Goal: Task Accomplishment & Management: Use online tool/utility

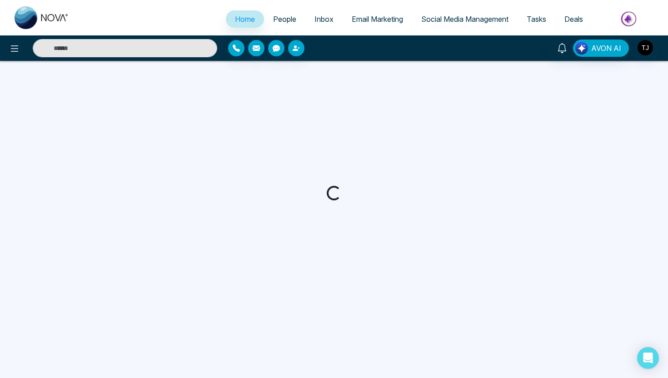
select select "*"
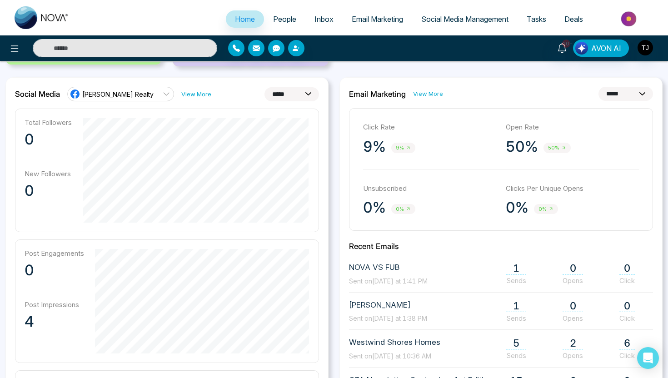
scroll to position [231, 0]
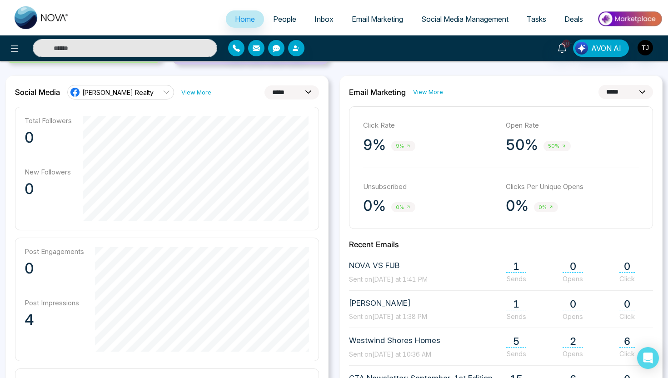
click at [273, 90] on select "**********" at bounding box center [291, 92] width 55 height 14
select select "**"
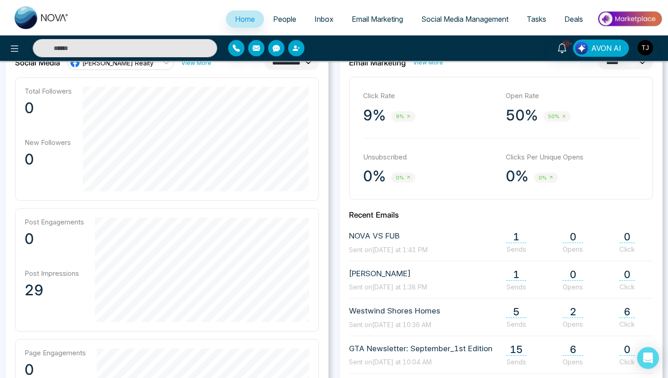
scroll to position [148, 0]
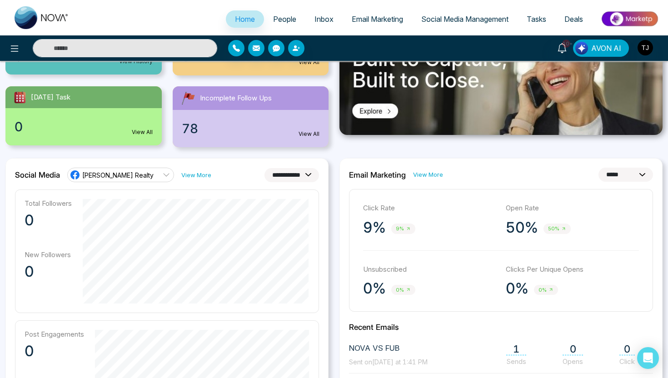
click at [291, 18] on link "People" at bounding box center [284, 18] width 41 height 17
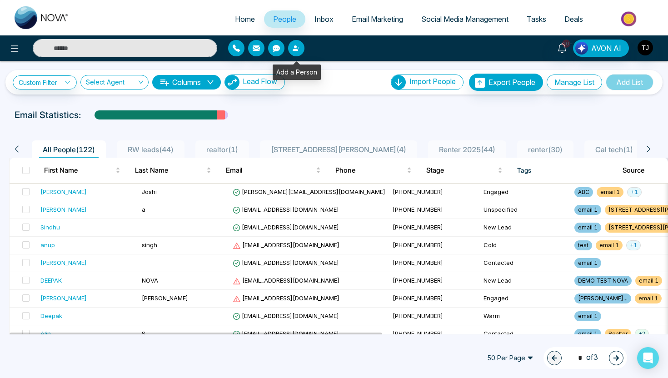
click at [300, 52] on button "button" at bounding box center [296, 48] width 16 height 16
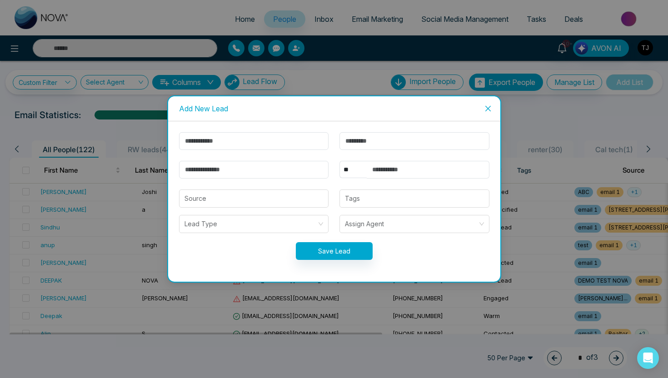
click at [488, 106] on icon "close" at bounding box center [487, 108] width 7 height 7
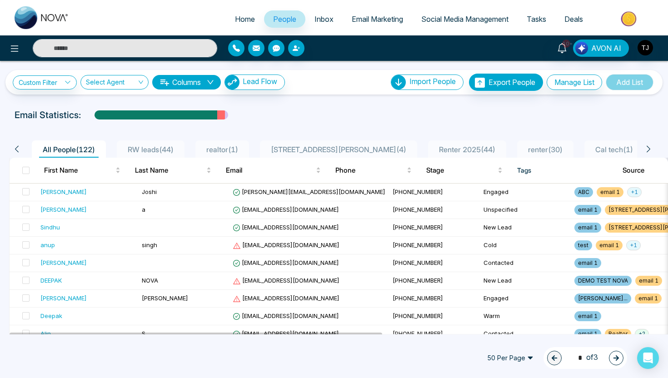
click at [300, 103] on div "Custom Filter Choose a filter Cancel Apply Select Agent Columns Lead Flow Impor…" at bounding box center [334, 197] width 668 height 273
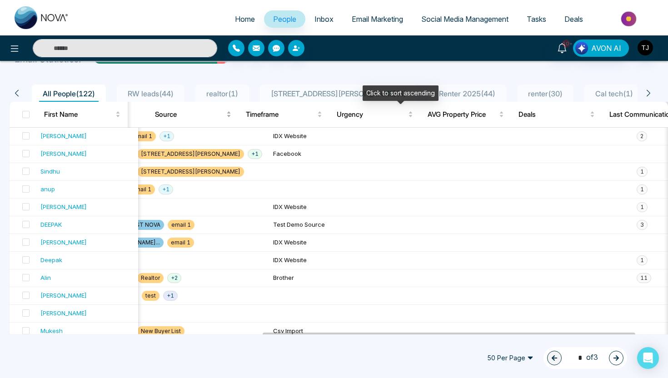
scroll to position [0, 505]
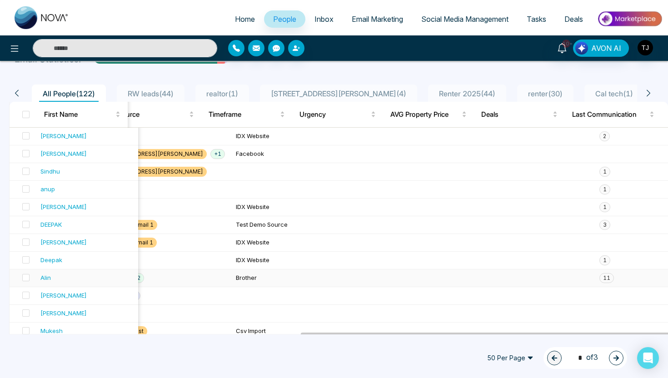
click at [46, 279] on div "Alin" at bounding box center [45, 277] width 10 height 9
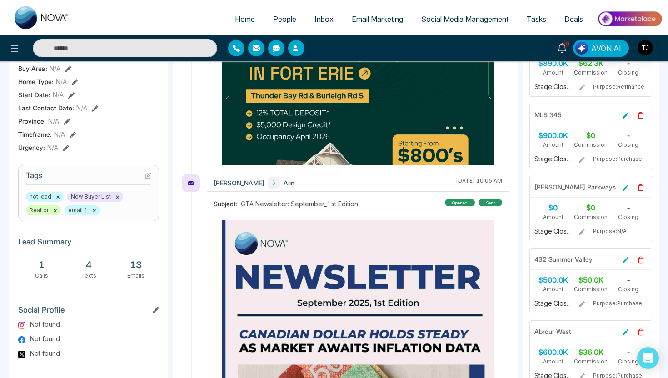
scroll to position [348, 0]
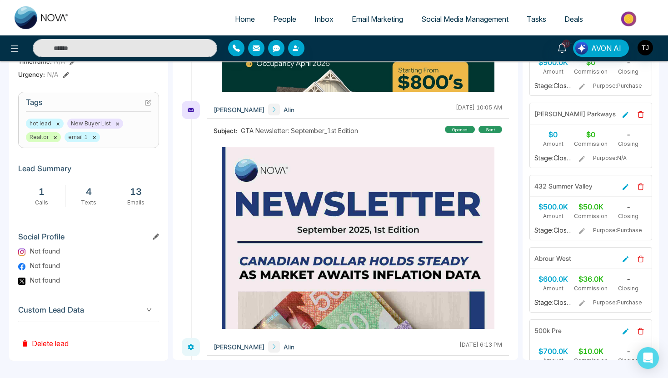
click at [60, 307] on span "Custom Lead Data" at bounding box center [88, 310] width 141 height 12
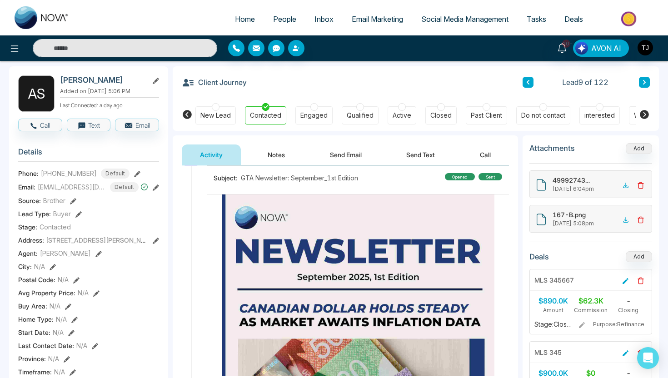
scroll to position [1135, 0]
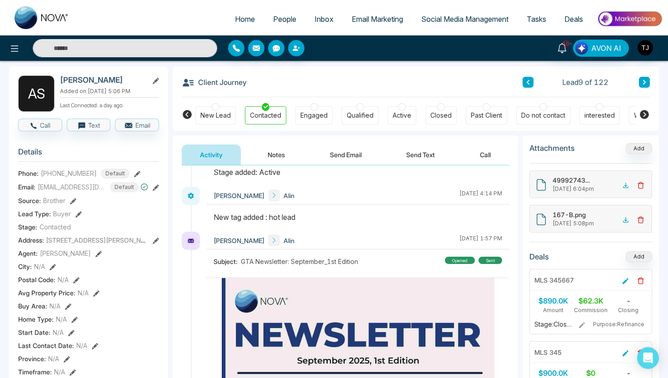
click at [277, 154] on button "Notes" at bounding box center [276, 154] width 54 height 20
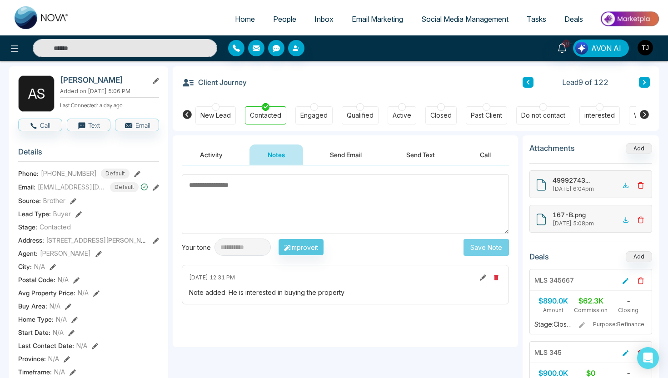
click at [345, 157] on button "Send Email" at bounding box center [346, 154] width 68 height 20
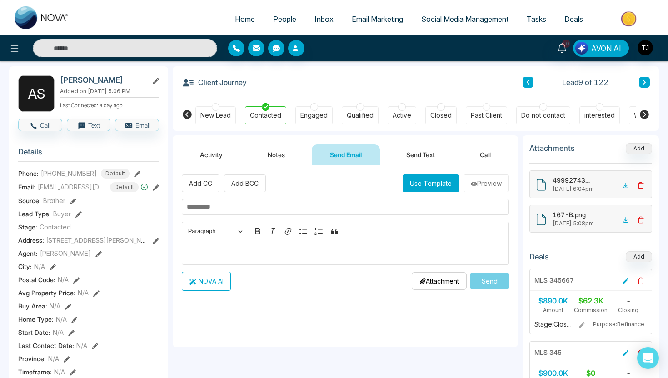
click at [413, 159] on button "Send Text" at bounding box center [420, 154] width 65 height 20
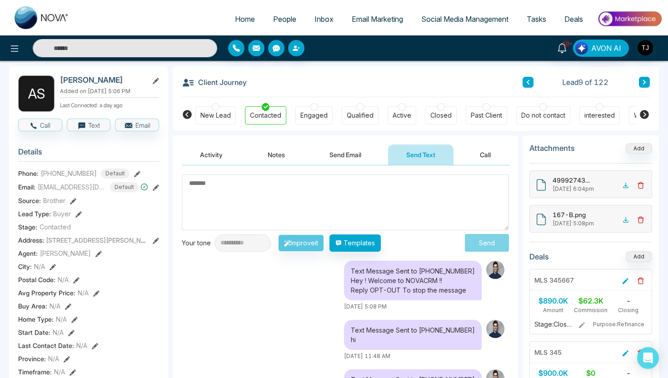
click at [356, 151] on button "Send Email" at bounding box center [345, 154] width 68 height 20
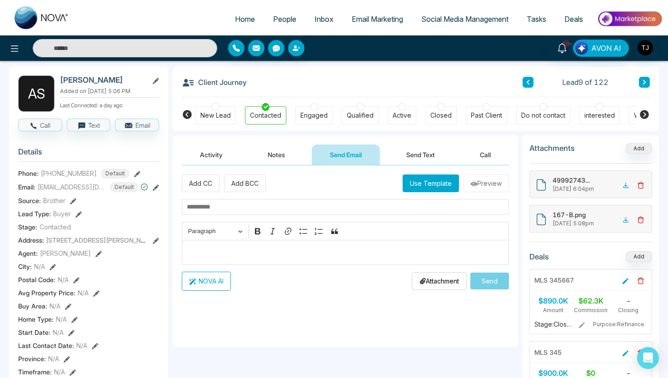
click at [325, 258] on div "Editor editing area: main" at bounding box center [345, 252] width 327 height 25
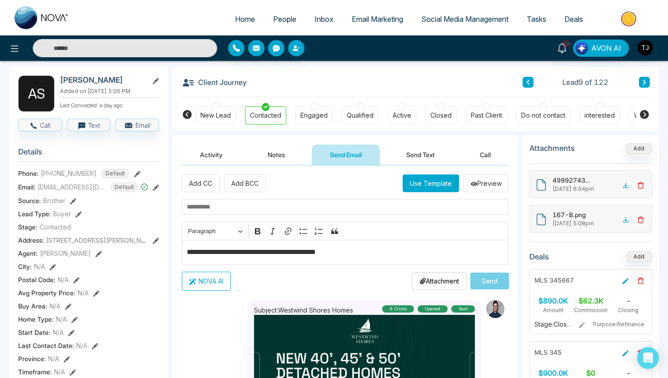
click at [218, 284] on button "NOVA AI" at bounding box center [206, 281] width 49 height 19
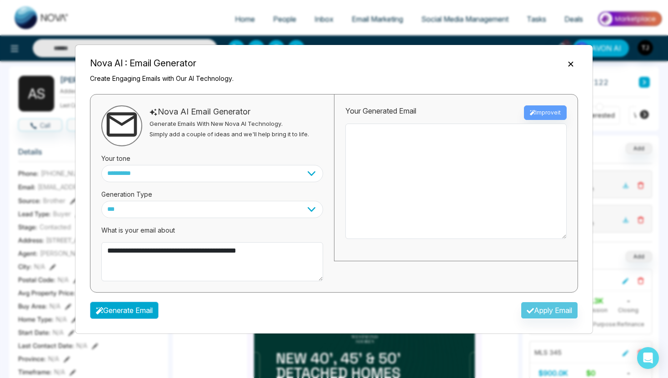
click at [122, 312] on button "Generate Email" at bounding box center [124, 310] width 69 height 17
type textarea "**********"
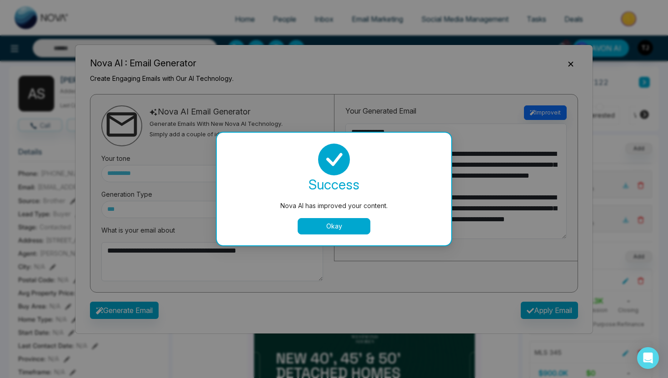
click at [359, 225] on button "Okay" at bounding box center [333, 226] width 73 height 16
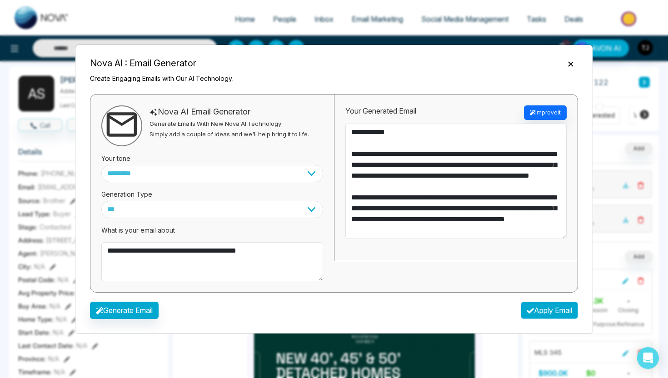
click at [535, 310] on button "Apply Email" at bounding box center [548, 310] width 57 height 17
type textarea "**********"
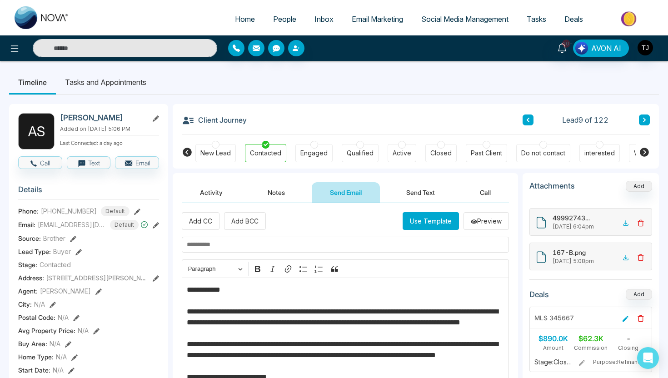
click at [409, 189] on button "Send Text" at bounding box center [420, 192] width 65 height 20
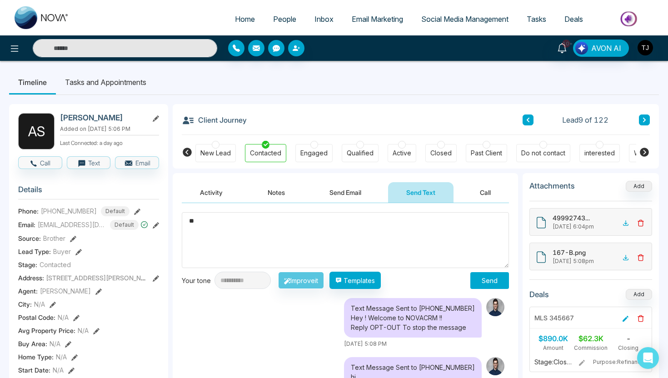
type textarea "*"
click at [324, 282] on button "Improve it" at bounding box center [301, 280] width 46 height 17
type textarea "**********"
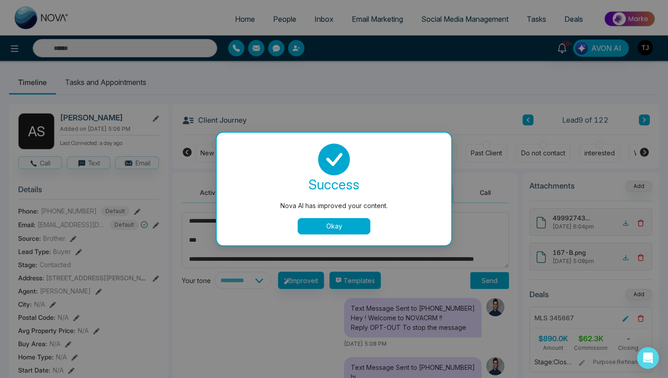
click at [351, 224] on button "Okay" at bounding box center [333, 226] width 73 height 16
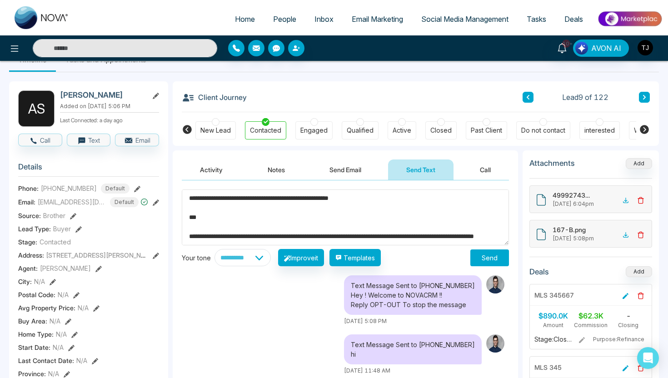
scroll to position [18, 0]
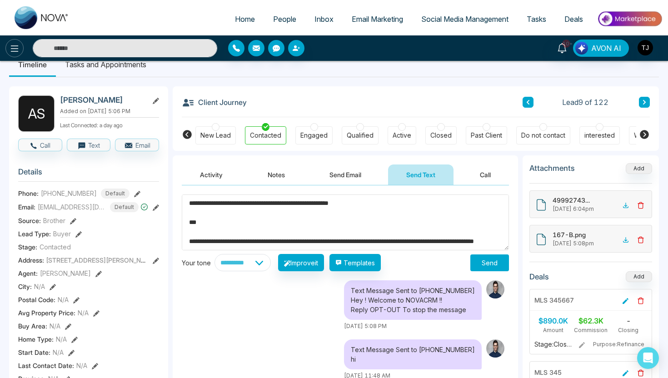
click at [16, 51] on icon at bounding box center [15, 48] width 8 height 6
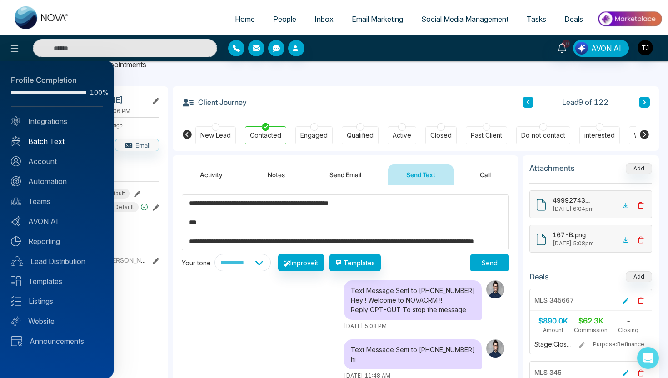
click at [43, 140] on link "Batch Text" at bounding box center [57, 141] width 92 height 11
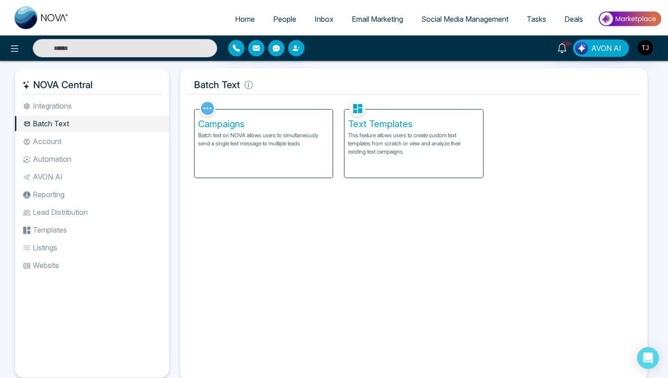
click at [276, 154] on div "Campaigns Batch text on NOVA allows users to simultaneously send a single text …" at bounding box center [263, 143] width 138 height 68
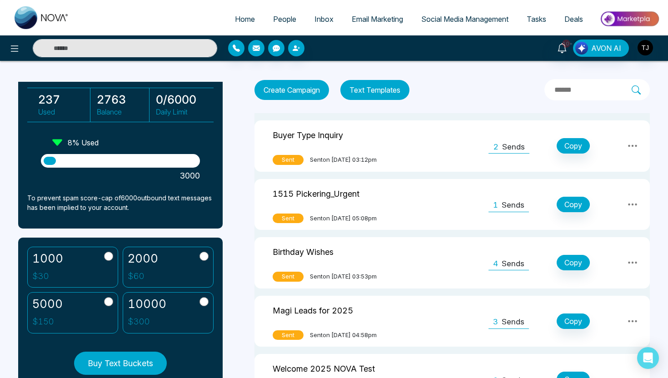
scroll to position [56, 0]
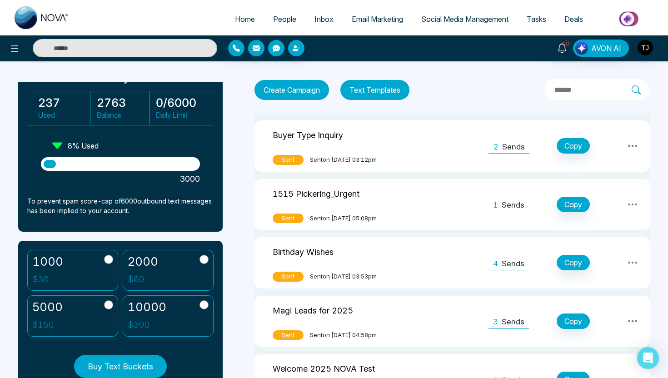
click at [282, 18] on span "People" at bounding box center [284, 19] width 23 height 9
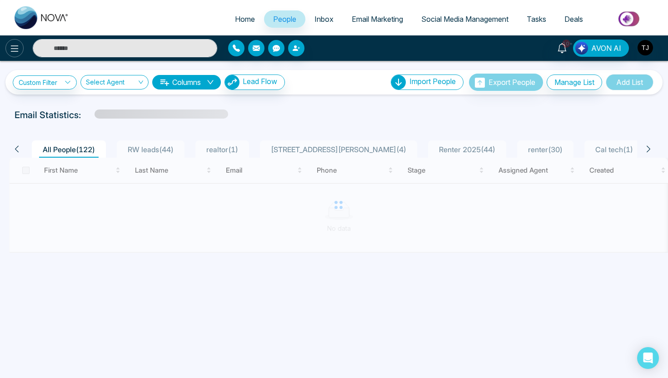
click at [11, 51] on icon at bounding box center [15, 48] width 8 height 6
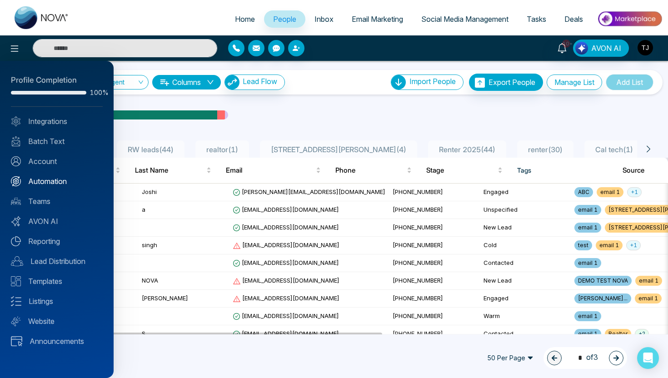
click at [56, 182] on link "Automation" at bounding box center [57, 181] width 92 height 11
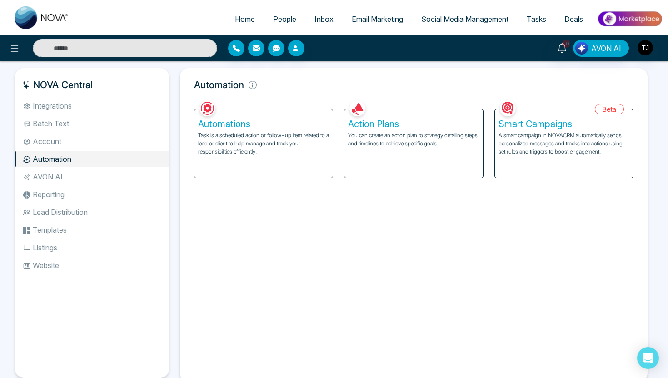
click at [533, 127] on h5 "Smart Campaigns" at bounding box center [563, 124] width 131 height 11
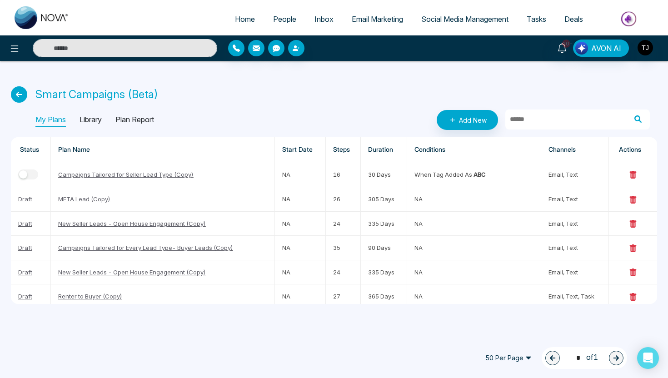
click at [93, 118] on p "Library" at bounding box center [90, 120] width 22 height 15
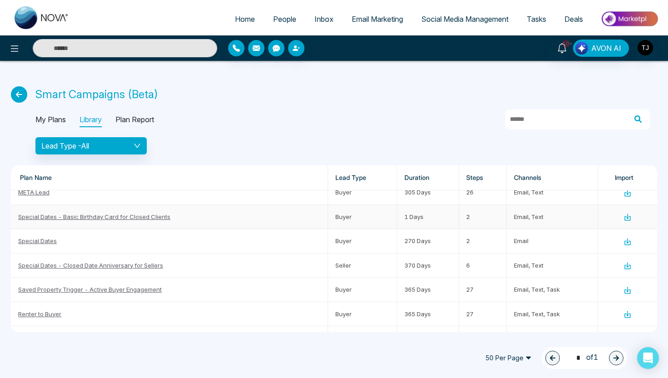
scroll to position [151, 0]
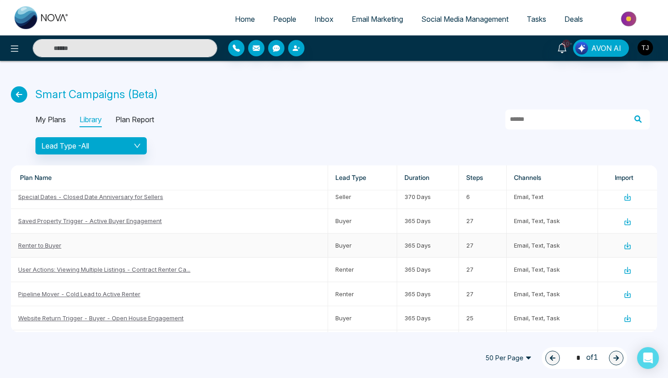
click at [24, 246] on link "Renter to Buyer" at bounding box center [39, 245] width 43 height 7
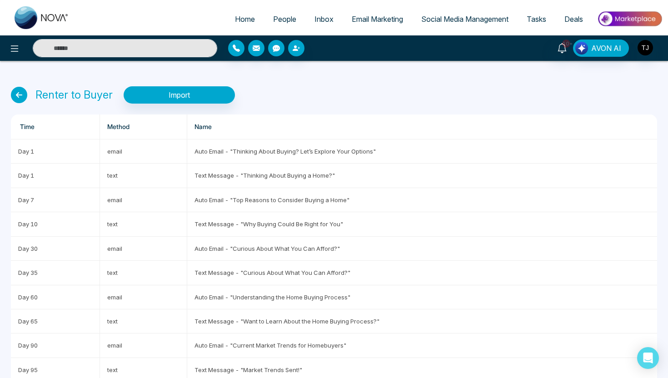
click at [390, 20] on span "Email Marketing" at bounding box center [377, 19] width 51 height 9
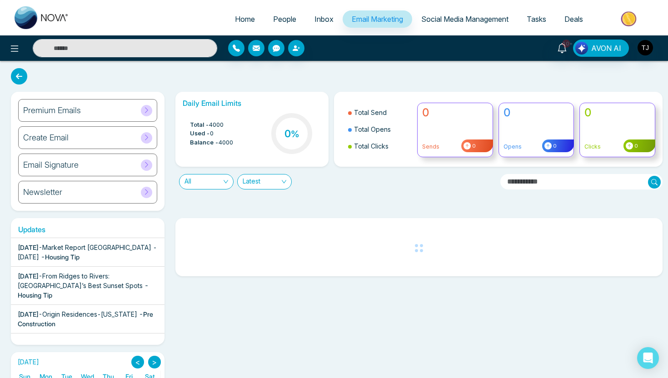
click at [88, 132] on div "Create Email" at bounding box center [87, 137] width 139 height 23
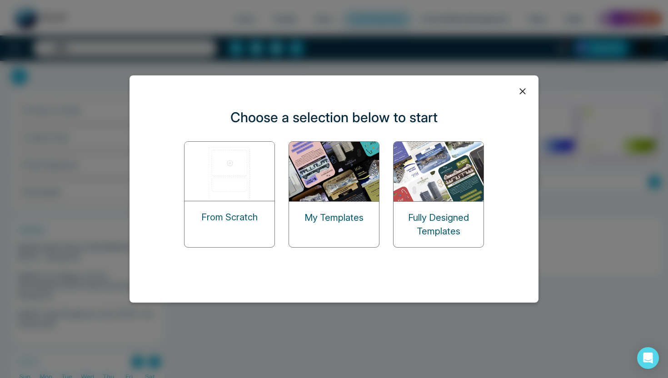
click at [226, 178] on img at bounding box center [229, 171] width 91 height 59
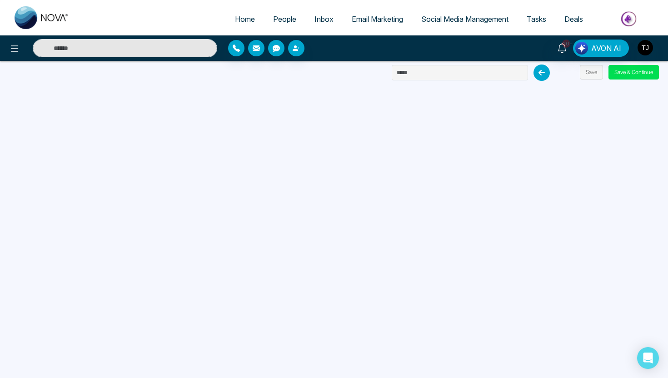
click at [377, 20] on span "Email Marketing" at bounding box center [377, 19] width 51 height 9
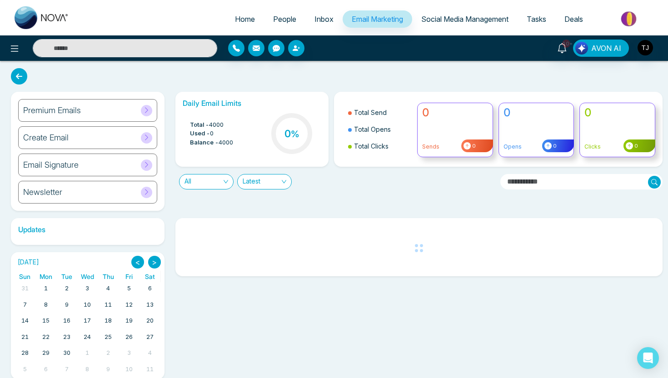
click at [113, 107] on div "Premium Emails" at bounding box center [87, 110] width 139 height 23
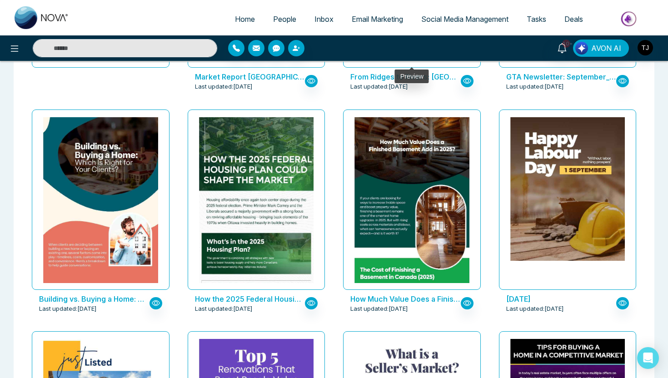
scroll to position [240, 0]
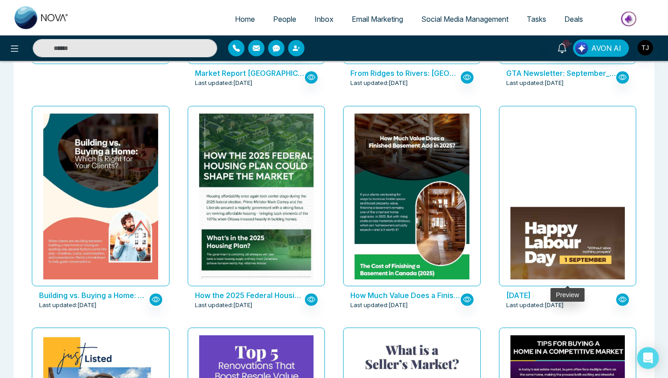
click at [536, 207] on img at bounding box center [566, 279] width 229 height 144
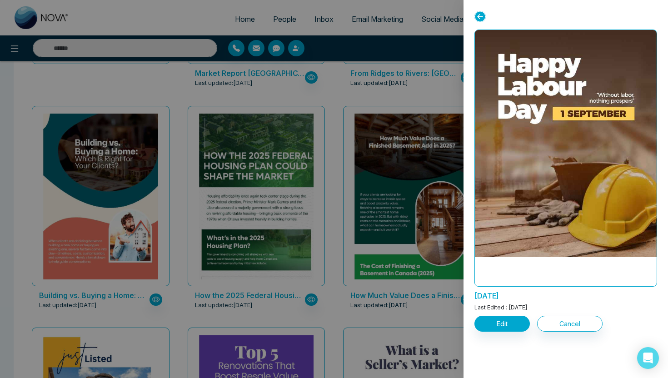
click at [248, 268] on div at bounding box center [334, 189] width 668 height 378
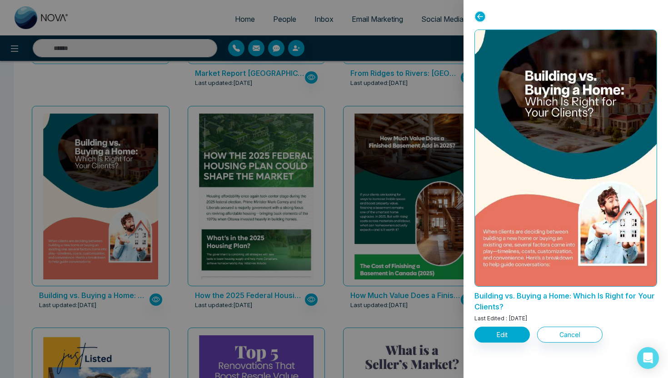
click at [282, 91] on div at bounding box center [334, 189] width 668 height 378
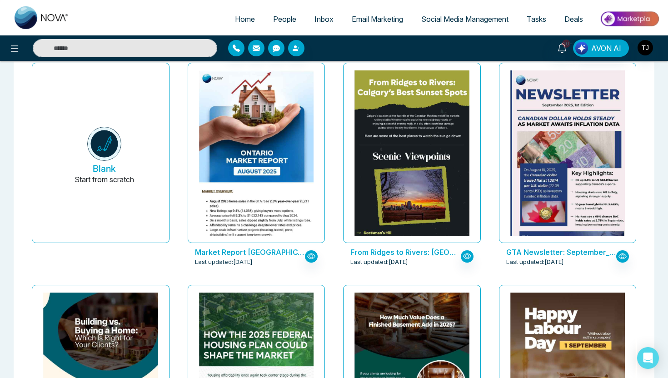
scroll to position [0, 0]
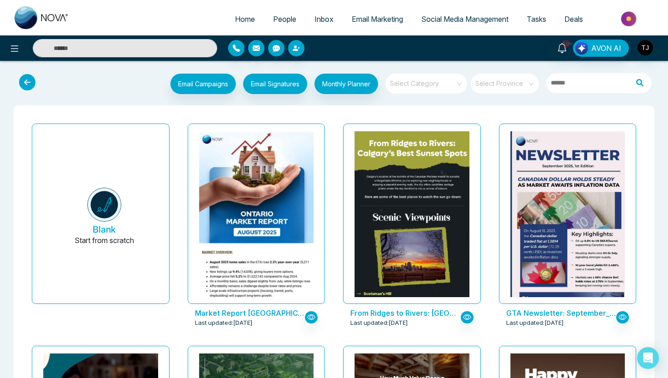
click at [431, 79] on input "search" at bounding box center [422, 81] width 65 height 14
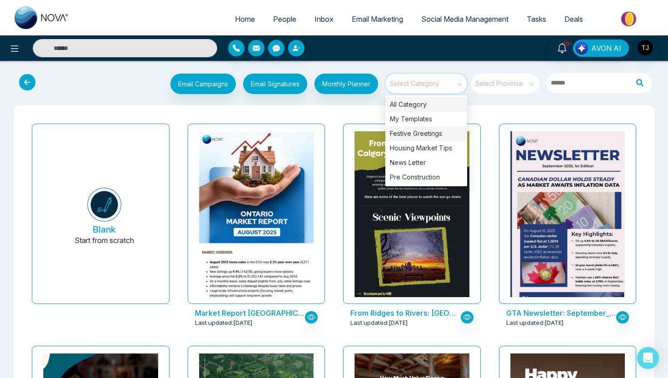
click at [421, 137] on div "Festive Greetings" at bounding box center [426, 133] width 82 height 15
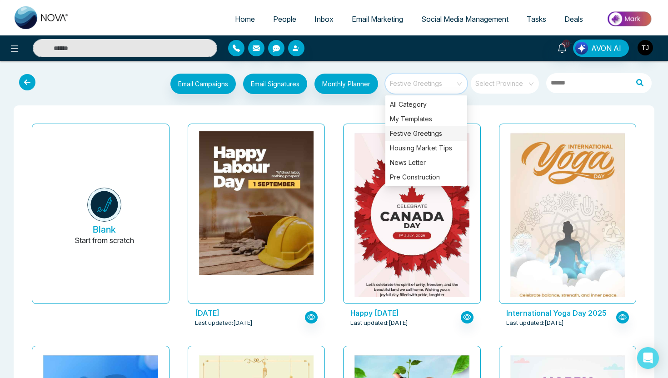
click at [335, 128] on div "Happy Canada Day 2025 Last updated: Jun 27, 2025" at bounding box center [412, 231] width 156 height 222
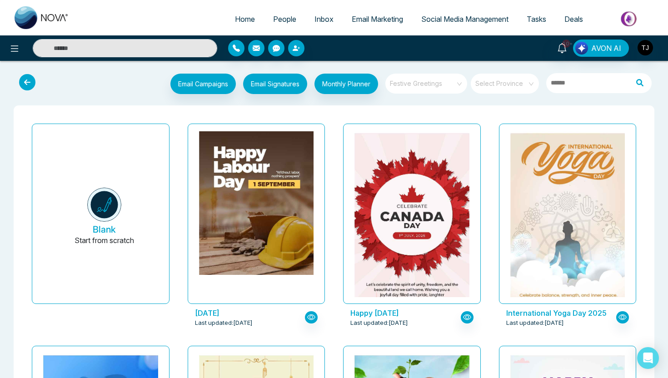
click at [430, 79] on span "Festive Greetings" at bounding box center [427, 84] width 74 height 14
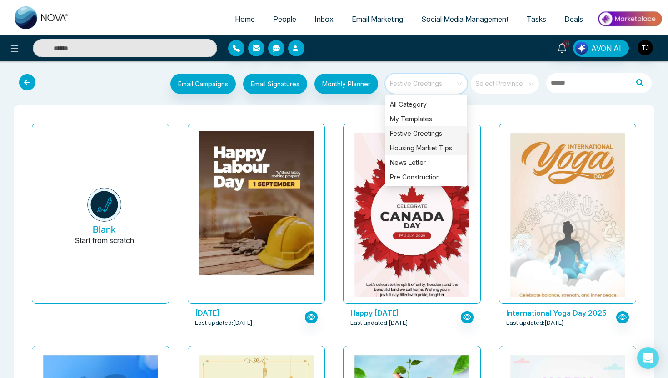
click at [436, 149] on div "Housing Market Tips" at bounding box center [426, 148] width 82 height 15
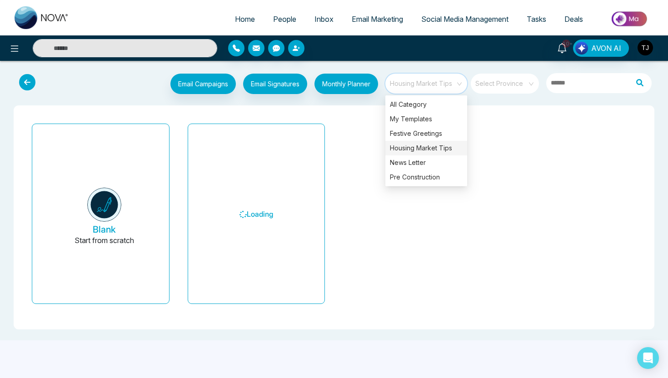
click at [347, 124] on div "Blank Start from scratch Loading" at bounding box center [334, 217] width 622 height 195
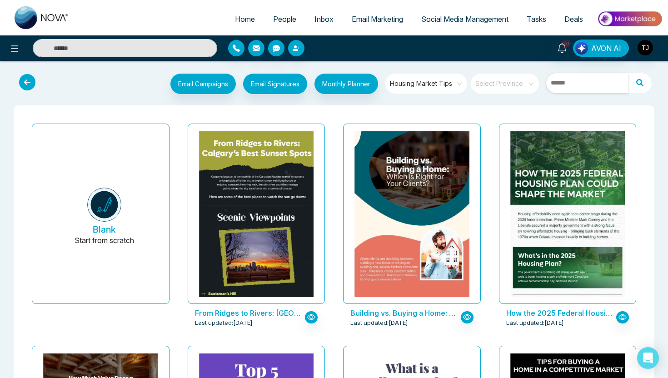
click at [578, 82] on input "text" at bounding box center [587, 83] width 82 height 20
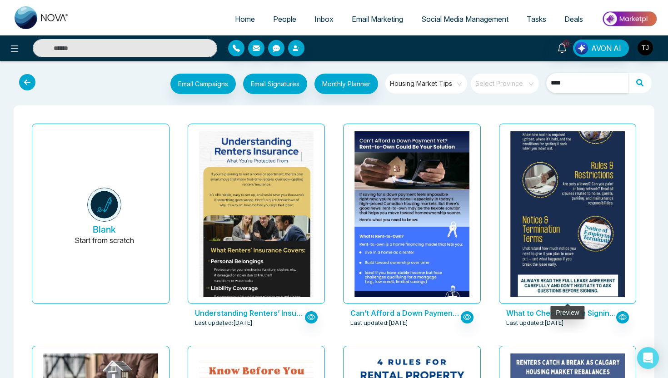
type input "****"
click at [573, 208] on img at bounding box center [566, 117] width 229 height 382
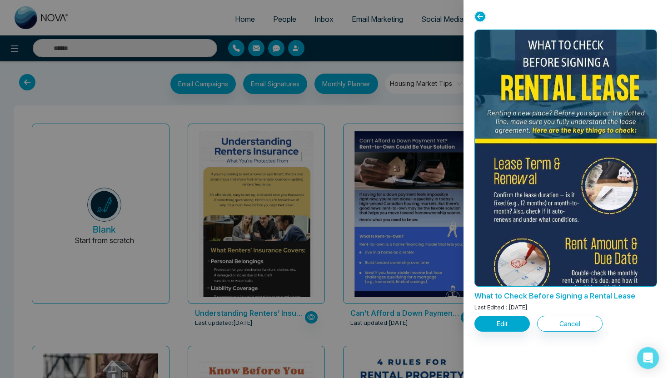
click at [433, 171] on div at bounding box center [334, 189] width 668 height 378
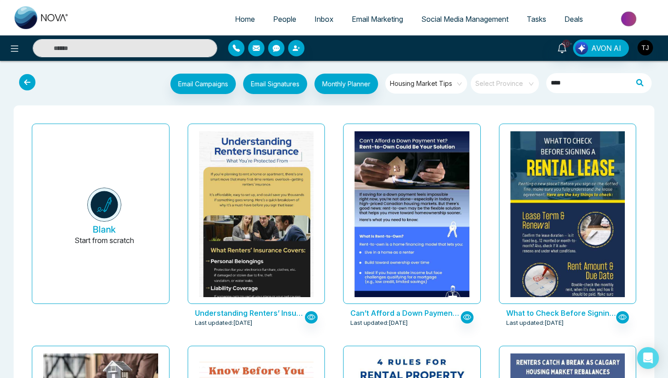
click at [417, 83] on span "Housing Market Tips" at bounding box center [427, 84] width 74 height 14
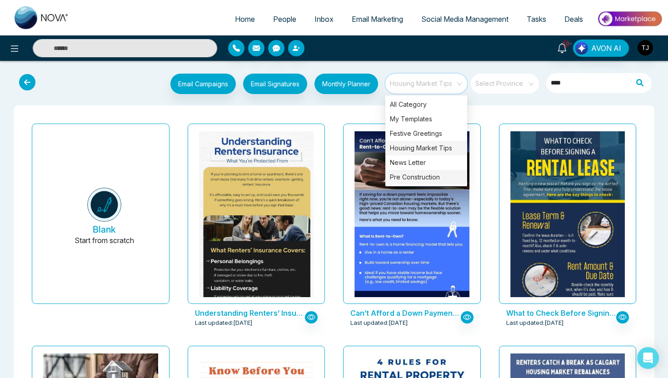
click at [415, 178] on div "Pre Construction" at bounding box center [426, 177] width 82 height 15
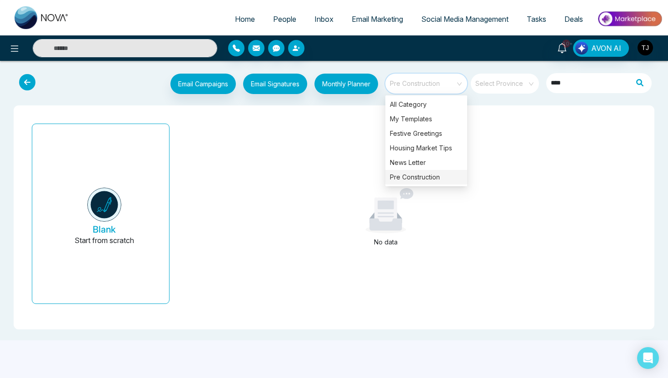
click at [400, 180] on div "Pre Construction" at bounding box center [426, 177] width 82 height 15
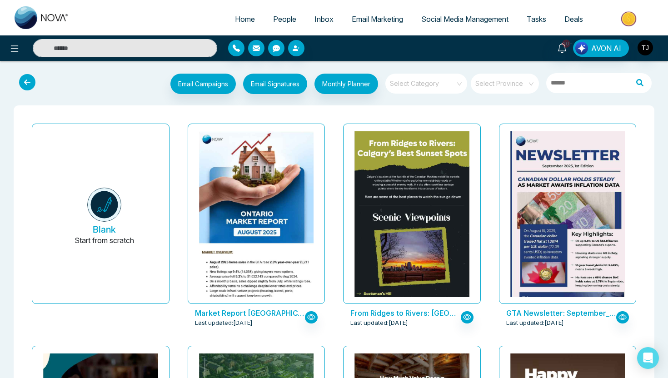
click at [436, 96] on div "Email Campaigns Start from scratch? View my campaigns Email Signatures Monthly …" at bounding box center [333, 85] width 653 height 30
click at [436, 87] on input "search" at bounding box center [422, 81] width 65 height 14
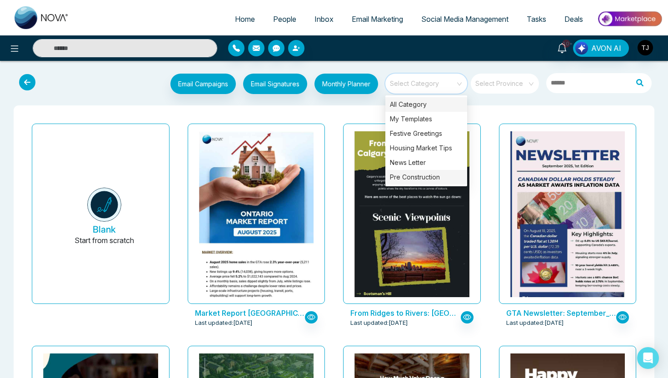
click at [441, 175] on div "Pre Construction" at bounding box center [426, 177] width 82 height 15
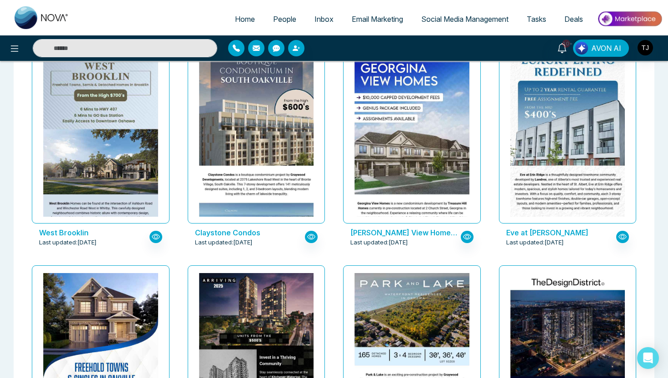
scroll to position [620, 0]
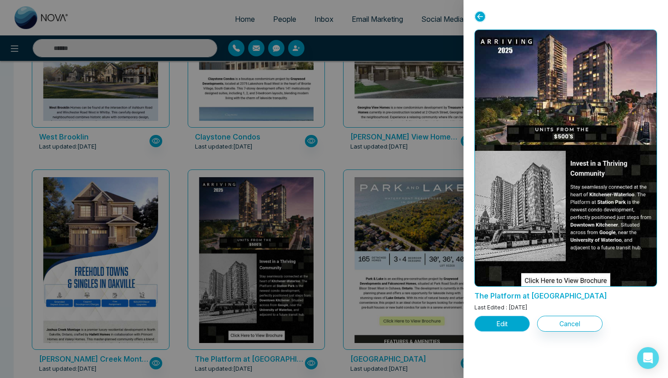
click at [498, 327] on button "Edit" at bounding box center [501, 324] width 55 height 16
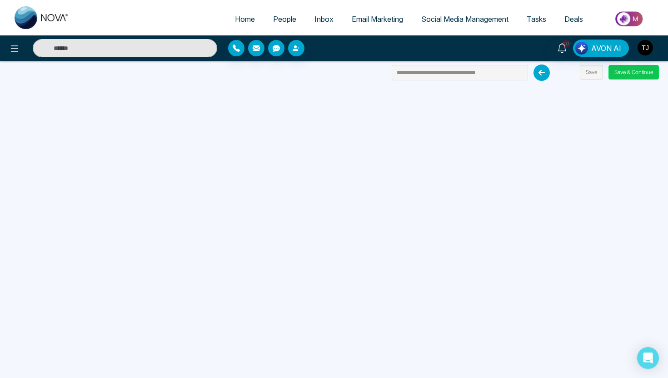
click at [645, 69] on button "Save & Continue" at bounding box center [633, 72] width 50 height 15
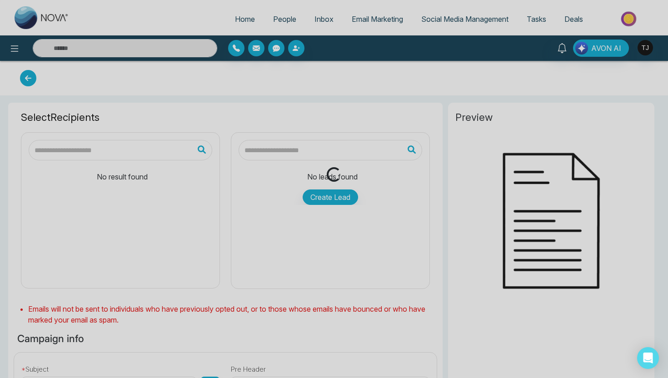
type input "**********"
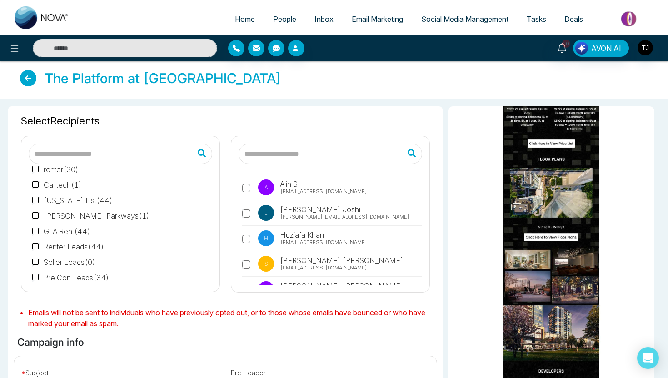
scroll to position [99, 0]
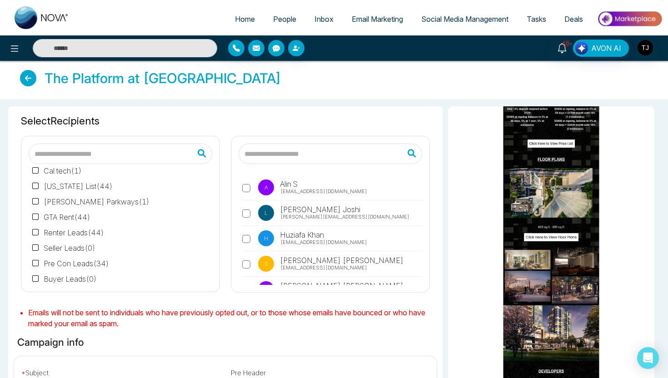
click at [374, 15] on span "Email Marketing" at bounding box center [377, 19] width 51 height 9
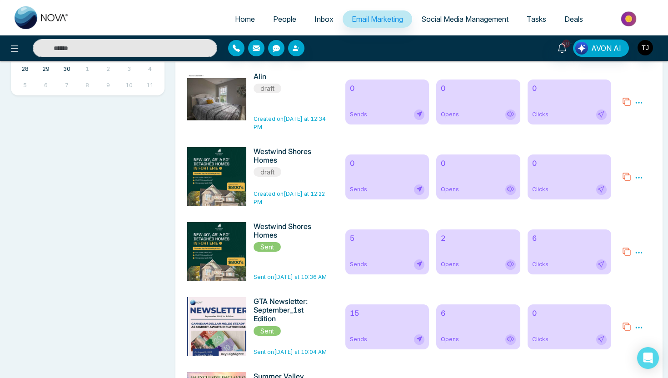
scroll to position [416, 0]
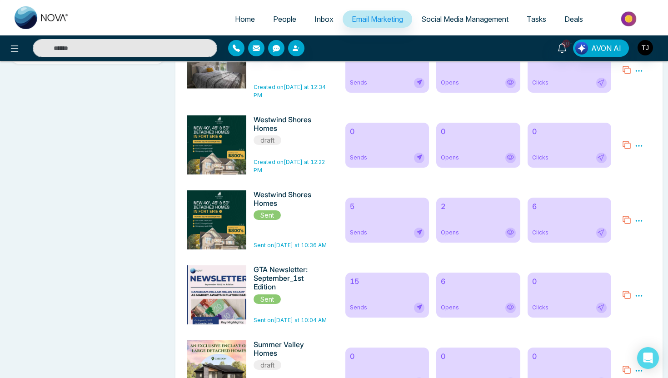
click at [377, 213] on div "5 Sends" at bounding box center [387, 220] width 84 height 45
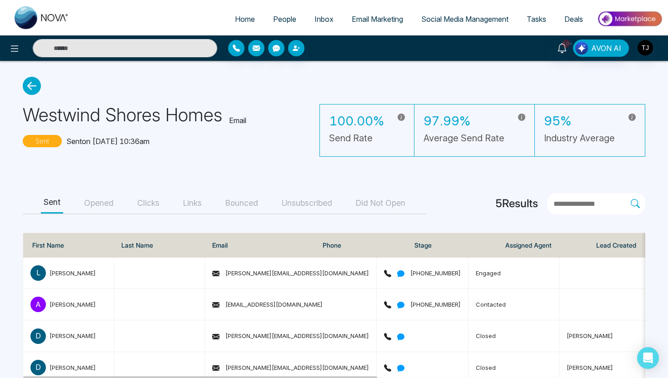
click at [98, 205] on button "Opened" at bounding box center [98, 203] width 35 height 20
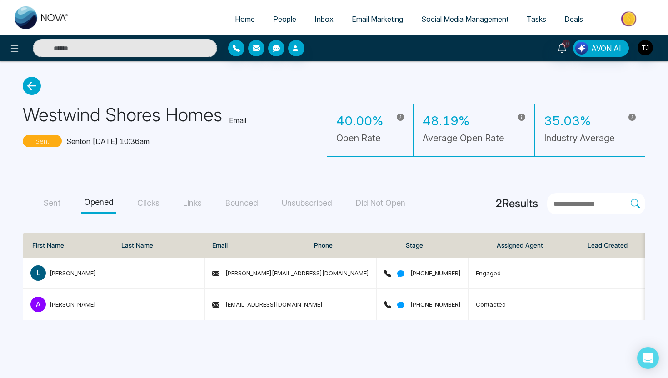
click at [157, 203] on button "Clicks" at bounding box center [148, 203] width 28 height 20
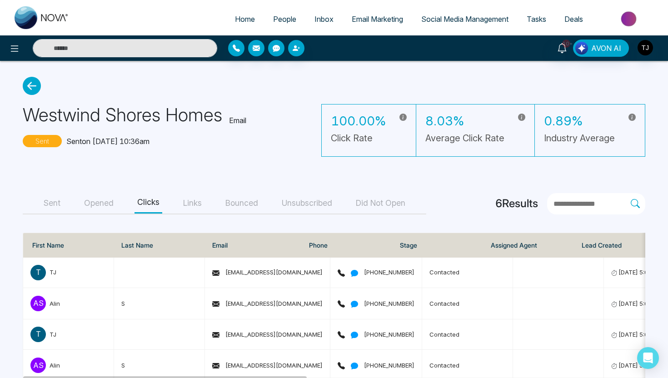
click at [465, 20] on span "Social Media Management" at bounding box center [464, 19] width 87 height 9
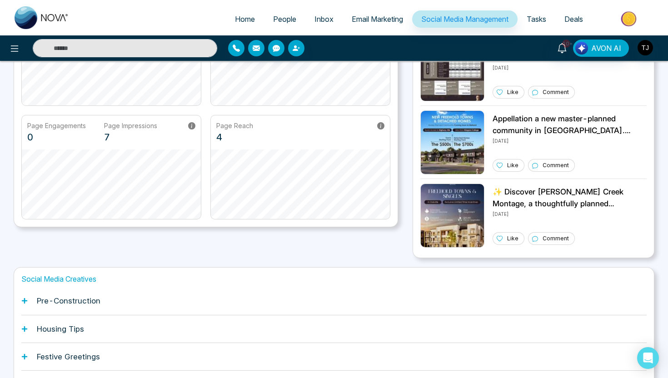
scroll to position [209, 0]
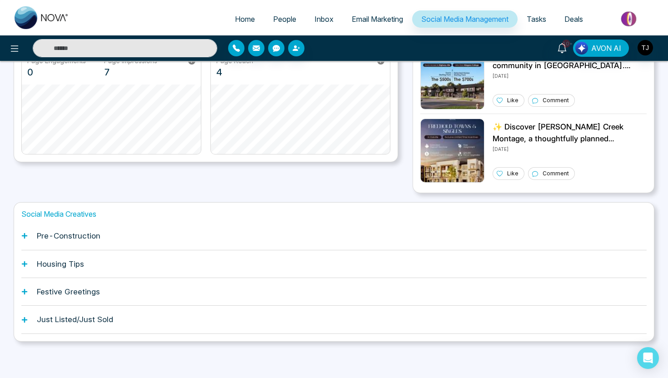
click at [72, 237] on h1 "Pre-Construction" at bounding box center [69, 235] width 64 height 9
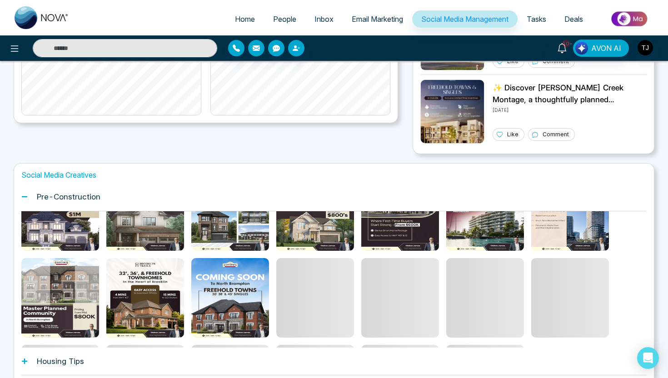
scroll to position [50, 0]
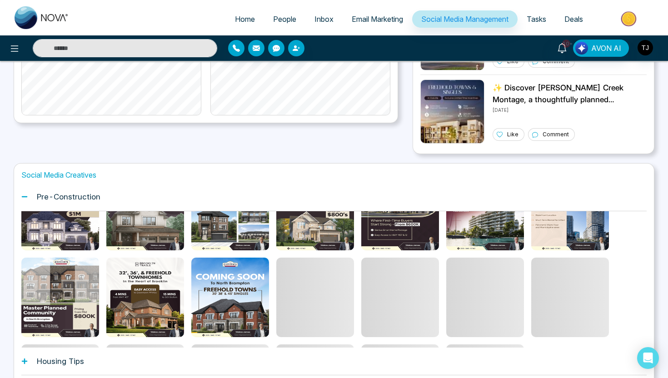
click at [60, 352] on div "Housing Tips" at bounding box center [333, 361] width 625 height 28
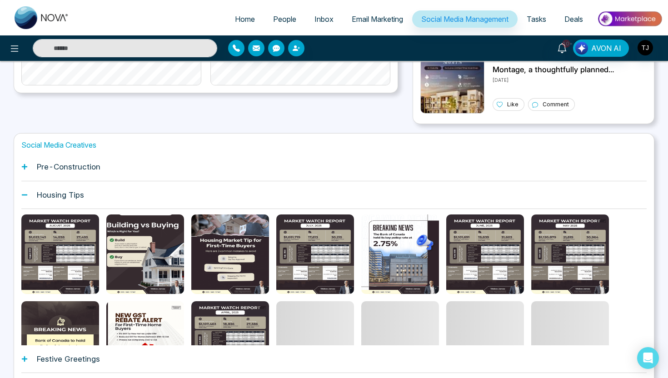
scroll to position [0, 0]
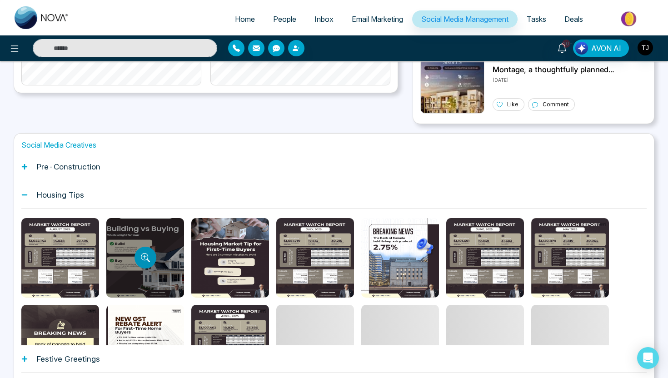
click at [141, 254] on icon "Preview template" at bounding box center [145, 257] width 9 height 9
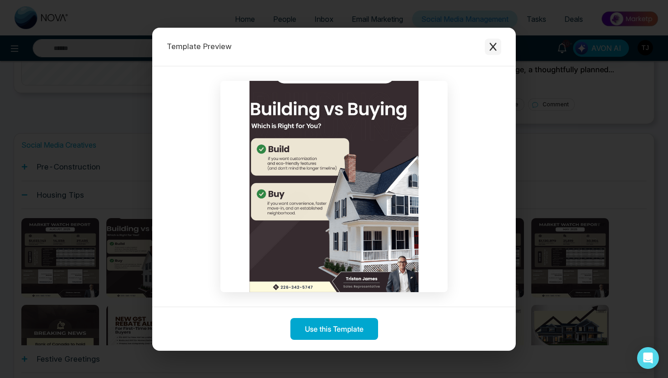
click at [498, 47] on button "Close modal" at bounding box center [493, 47] width 16 height 16
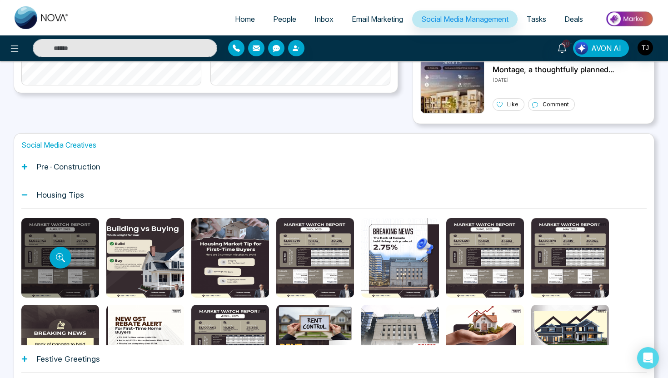
click at [58, 244] on div at bounding box center [60, 257] width 78 height 79
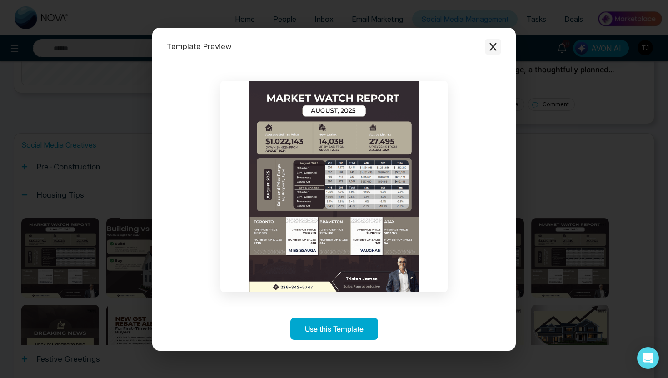
click at [494, 46] on icon "Close modal" at bounding box center [492, 46] width 9 height 9
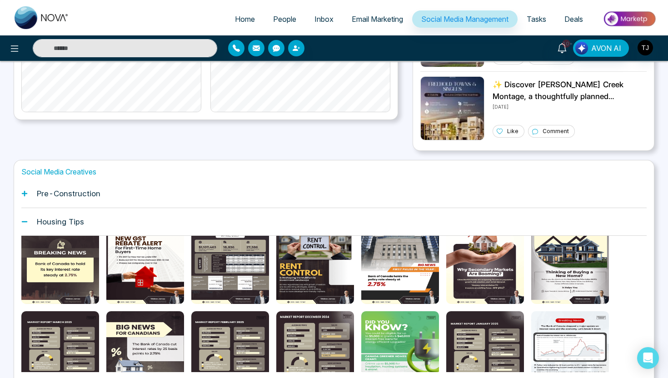
scroll to position [249, 0]
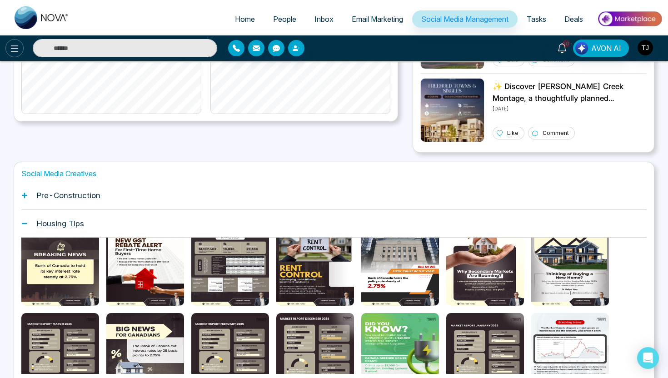
click at [20, 46] on icon at bounding box center [14, 48] width 11 height 11
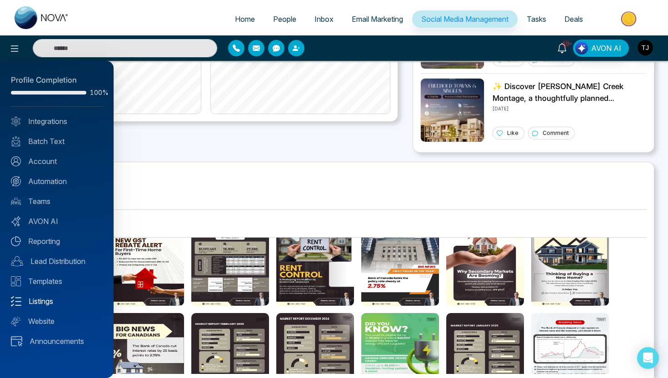
click at [29, 301] on link "Listings" at bounding box center [57, 301] width 92 height 11
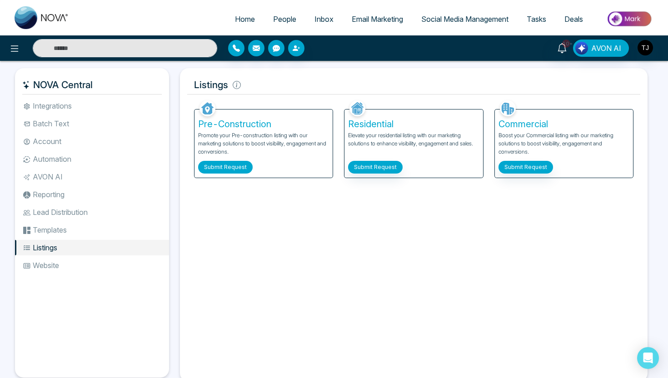
click at [239, 168] on button "Submit Request" at bounding box center [225, 167] width 55 height 13
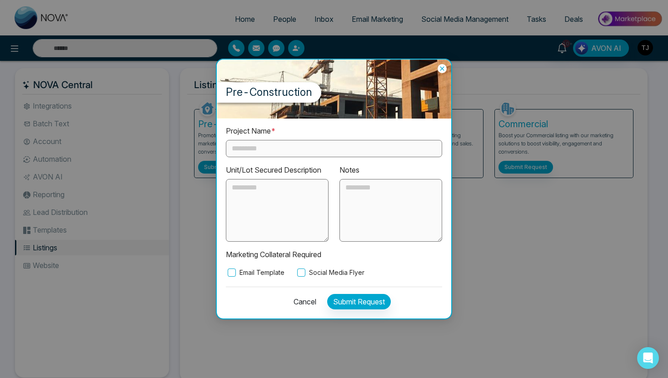
click at [279, 146] on input "text" at bounding box center [334, 148] width 216 height 17
click at [239, 273] on label "Email Template" at bounding box center [255, 273] width 59 height 10
click at [322, 274] on label "Social Media Flyer" at bounding box center [329, 273] width 69 height 10
click at [441, 68] on icon at bounding box center [442, 68] width 4 height 4
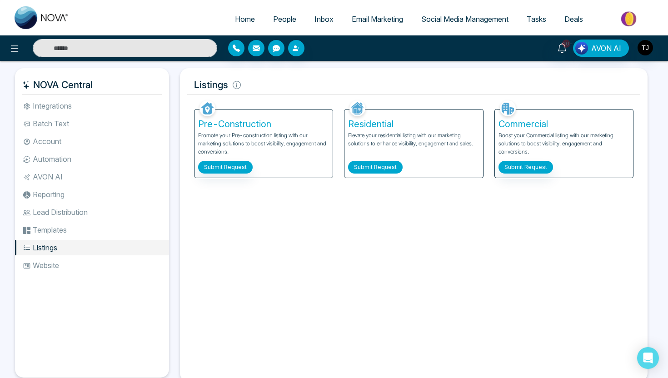
click at [395, 167] on button "Submit Request" at bounding box center [375, 167] width 55 height 13
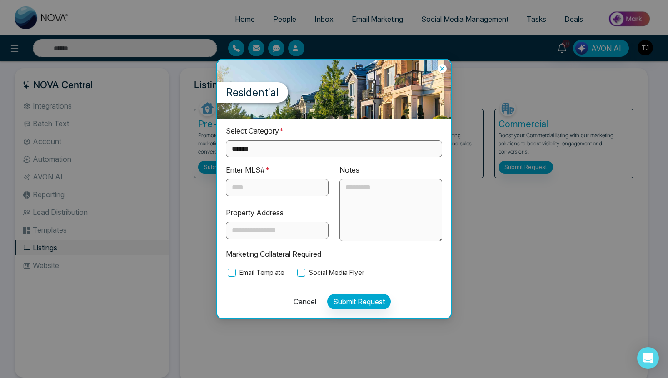
click at [300, 157] on div "**********" at bounding box center [334, 201] width 216 height 152
click at [295, 147] on select "**********" at bounding box center [334, 148] width 216 height 17
click at [287, 153] on select "**********" at bounding box center [334, 148] width 216 height 17
select select "**********"
click at [252, 179] on input "text" at bounding box center [277, 187] width 103 height 17
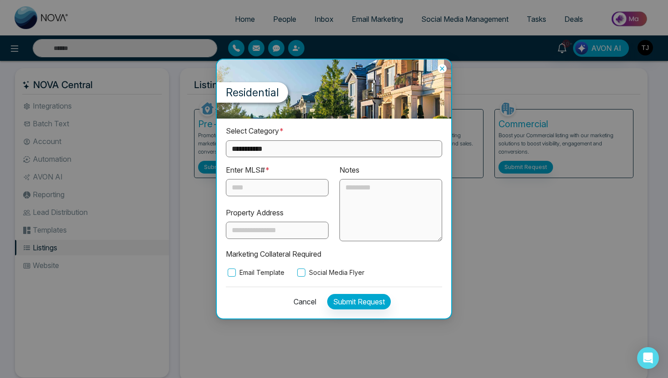
click at [440, 71] on icon at bounding box center [441, 68] width 9 height 9
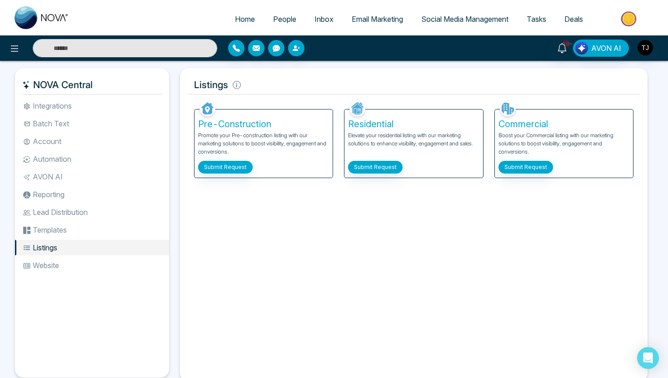
click at [450, 23] on span "Social Media Management" at bounding box center [464, 19] width 87 height 9
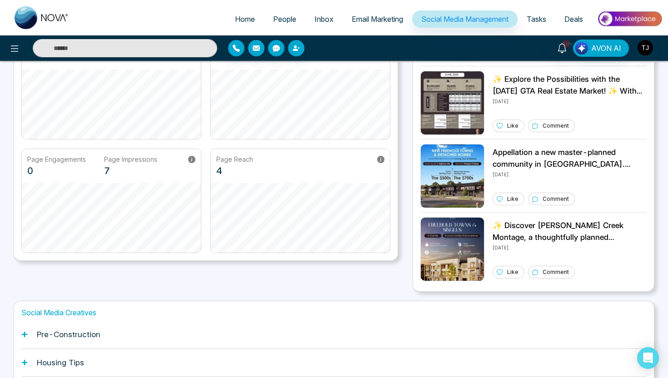
scroll to position [209, 0]
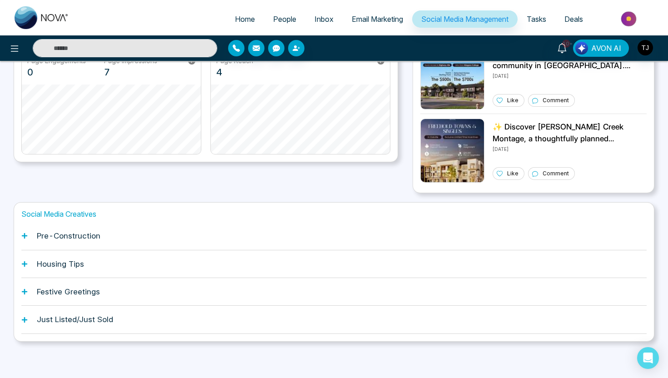
click at [137, 317] on div "Just Listed/Just Sold" at bounding box center [333, 320] width 625 height 28
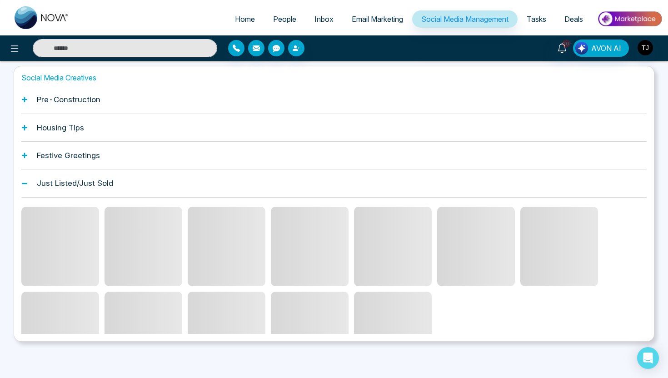
scroll to position [307, 0]
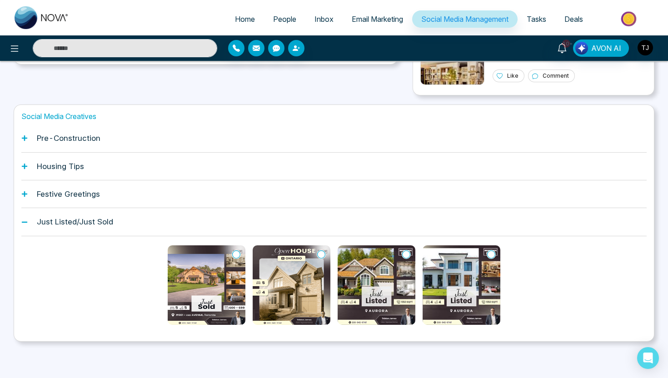
click at [291, 282] on img at bounding box center [292, 284] width 78 height 79
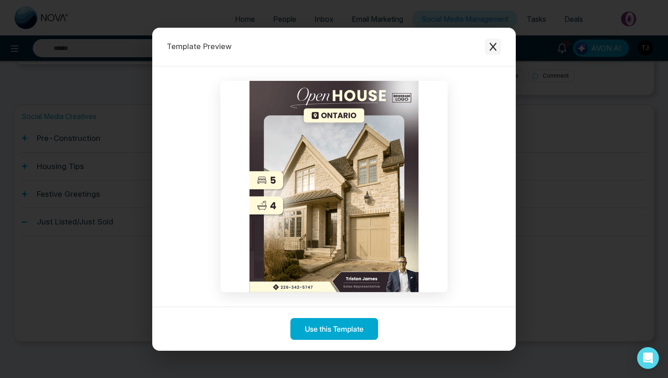
click at [493, 47] on icon "Close modal" at bounding box center [492, 47] width 7 height 8
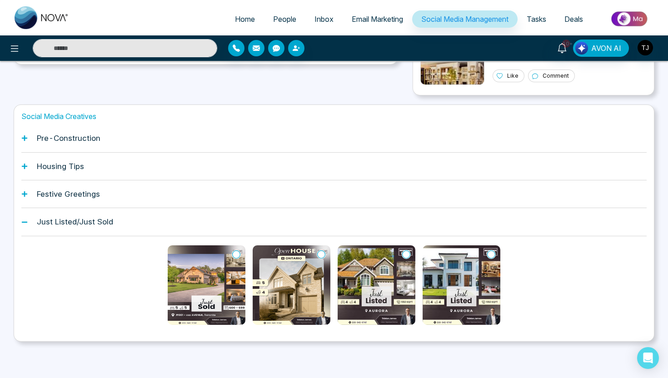
click at [382, 279] on img at bounding box center [376, 284] width 78 height 79
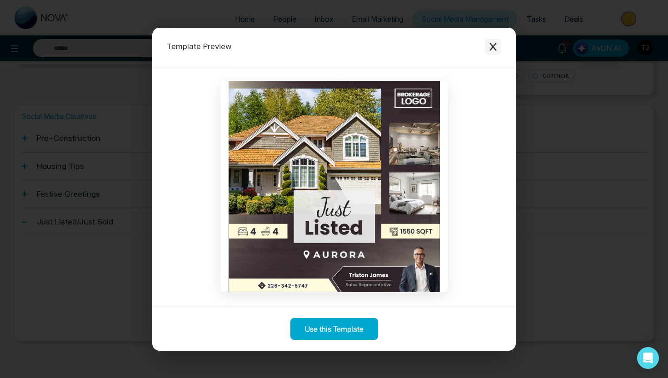
click at [491, 45] on icon "Close modal" at bounding box center [492, 46] width 9 height 9
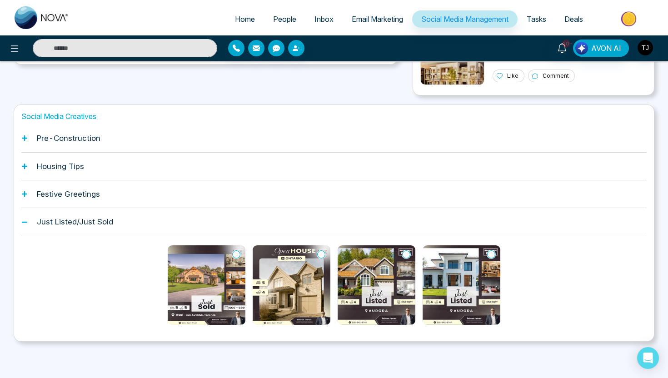
click at [225, 143] on div "Pre-Construction" at bounding box center [333, 138] width 625 height 28
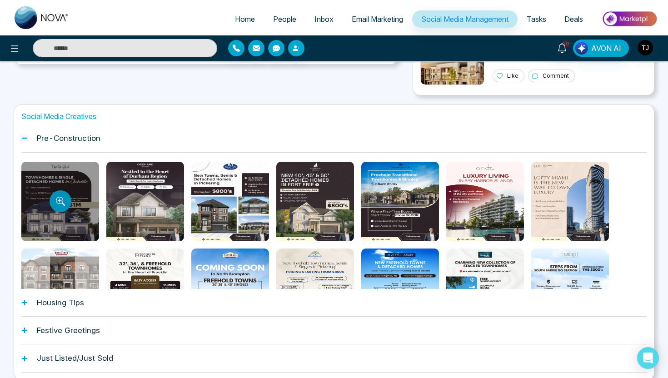
click at [63, 198] on icon "Preview template" at bounding box center [60, 201] width 9 height 9
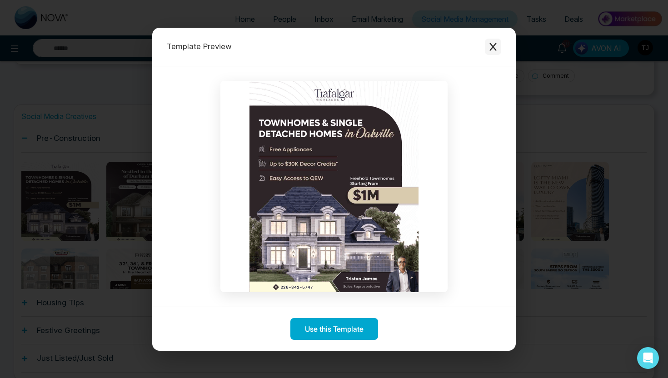
click at [494, 43] on icon "Close modal" at bounding box center [492, 46] width 9 height 9
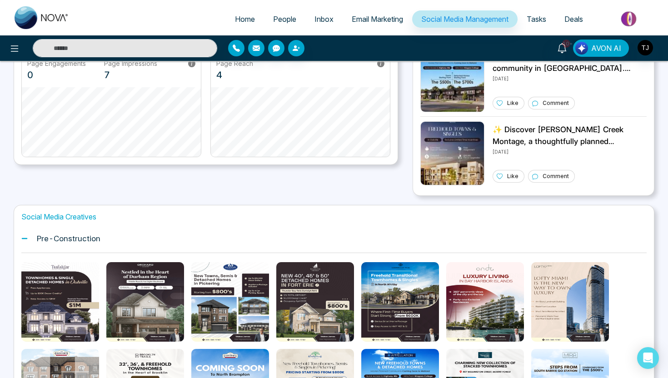
scroll to position [0, 0]
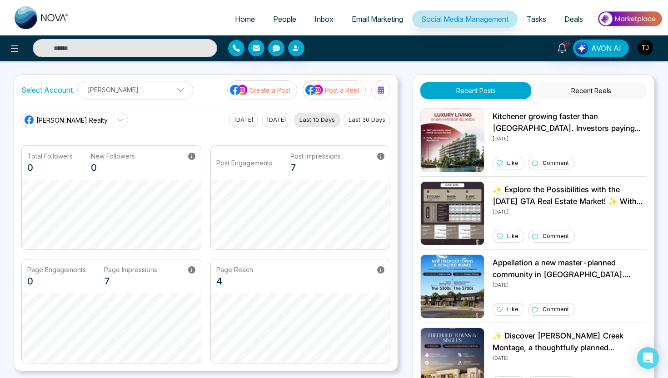
click at [331, 93] on p "Post a Reel" at bounding box center [342, 90] width 34 height 10
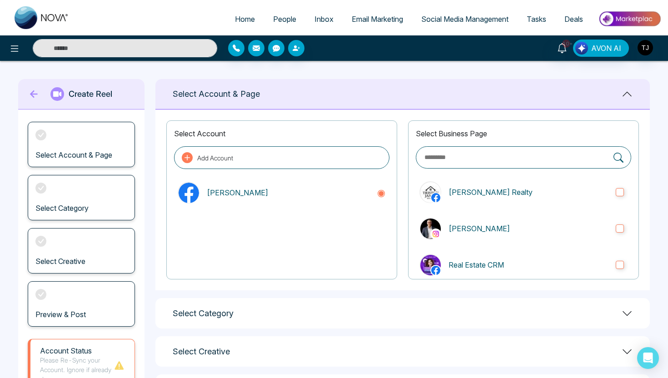
click at [275, 308] on div "Select Category" at bounding box center [402, 313] width 494 height 30
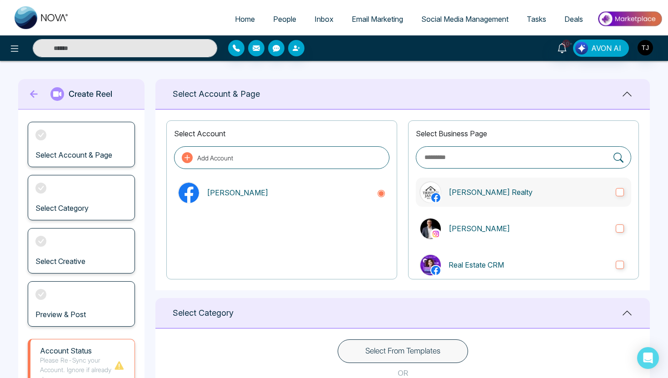
click at [460, 191] on p "[PERSON_NAME] Realty" at bounding box center [528, 192] width 160 height 11
click at [466, 232] on p "[PERSON_NAME]" at bounding box center [528, 228] width 160 height 11
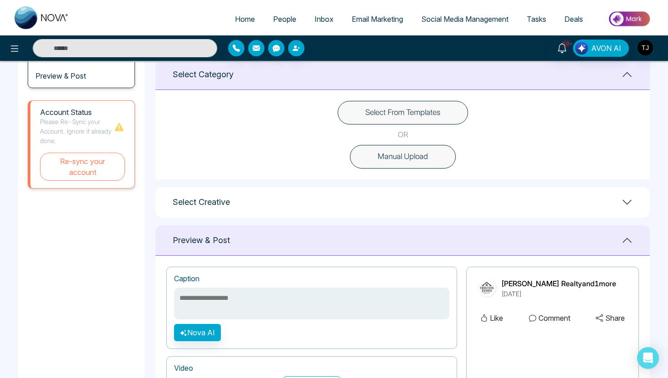
scroll to position [223, 0]
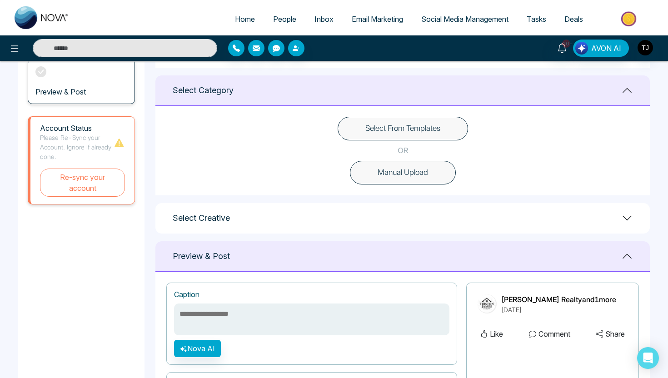
click at [354, 130] on button "Select From Templates" at bounding box center [402, 129] width 130 height 24
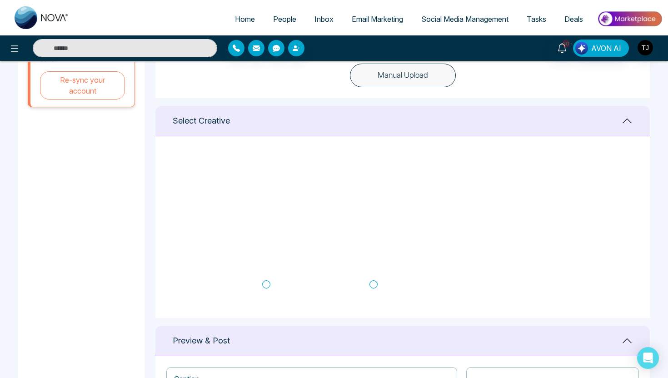
scroll to position [251, 0]
click at [580, 18] on span "Deals" at bounding box center [573, 19] width 19 height 9
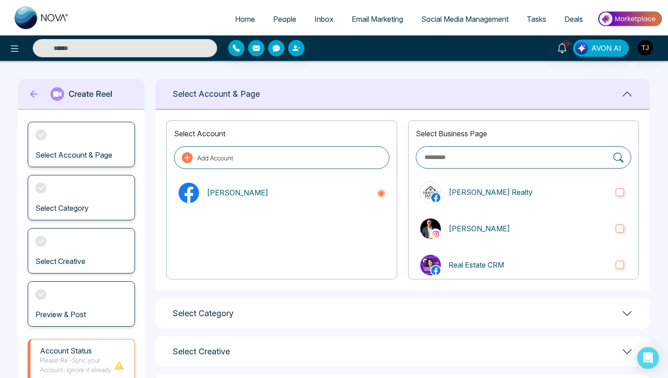
click at [580, 15] on span "Deals" at bounding box center [573, 19] width 19 height 9
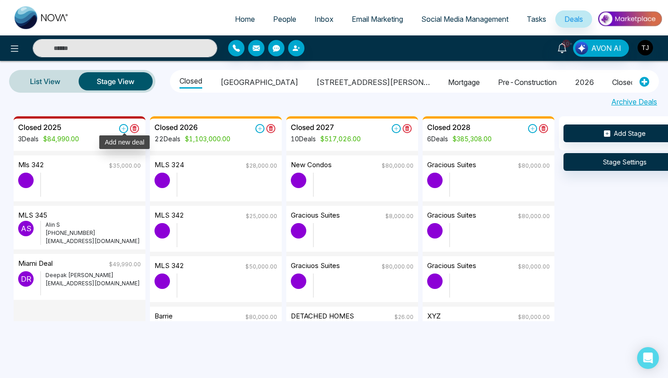
click at [124, 128] on icon at bounding box center [124, 129] width 4 height 4
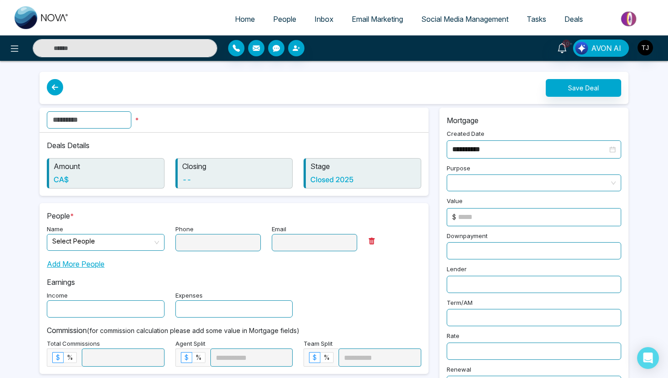
click at [106, 109] on div "*" at bounding box center [234, 120] width 389 height 25
click at [108, 117] on input "text" at bounding box center [89, 119] width 84 height 17
click at [132, 247] on input "search" at bounding box center [102, 241] width 100 height 14
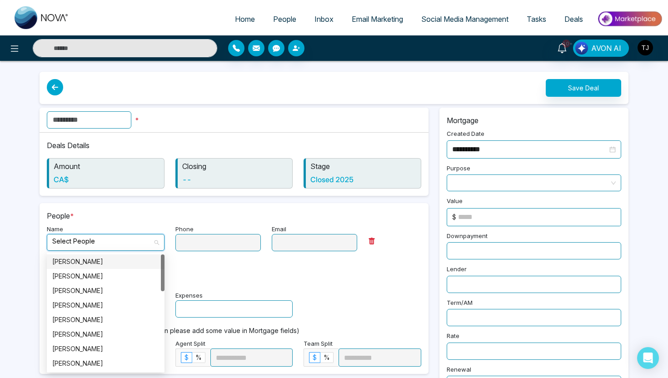
click at [110, 264] on div "[PERSON_NAME]" at bounding box center [105, 262] width 107 height 10
type input "**********"
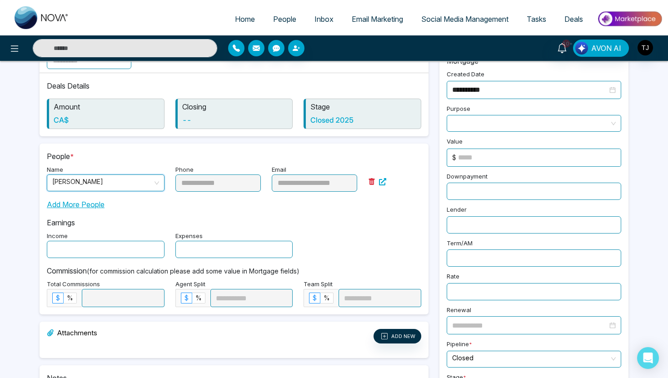
scroll to position [81, 0]
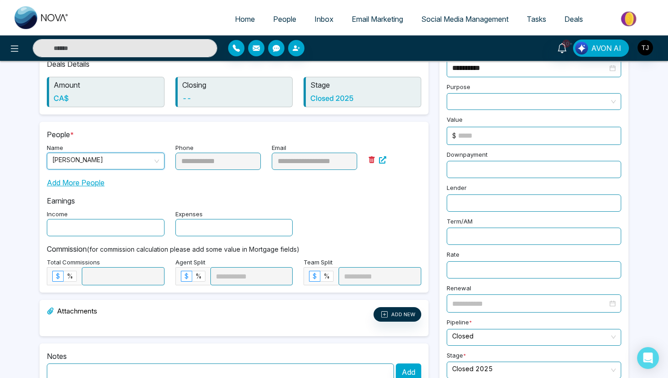
click at [100, 230] on input "text" at bounding box center [106, 227] width 118 height 17
click at [241, 219] on input "text" at bounding box center [234, 227] width 118 height 17
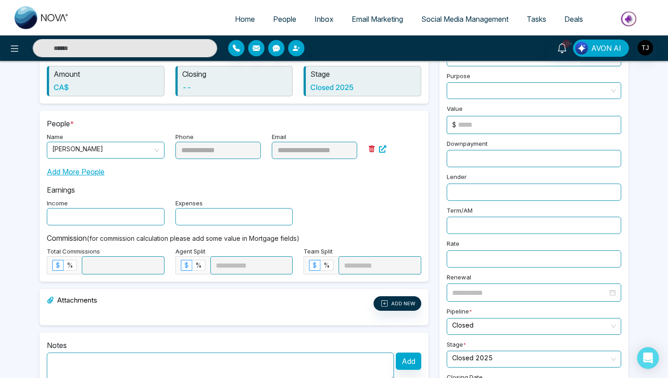
scroll to position [0, 0]
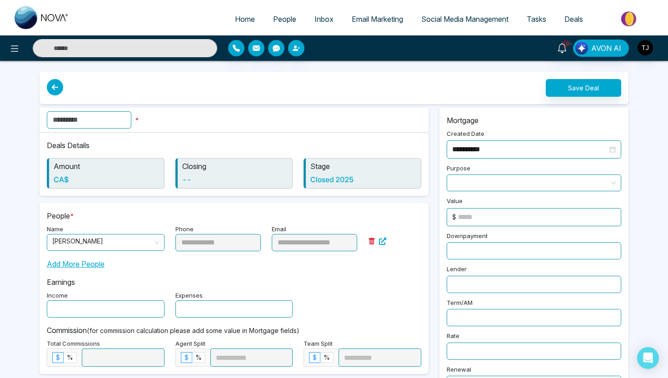
click at [48, 83] on icon at bounding box center [55, 87] width 16 height 16
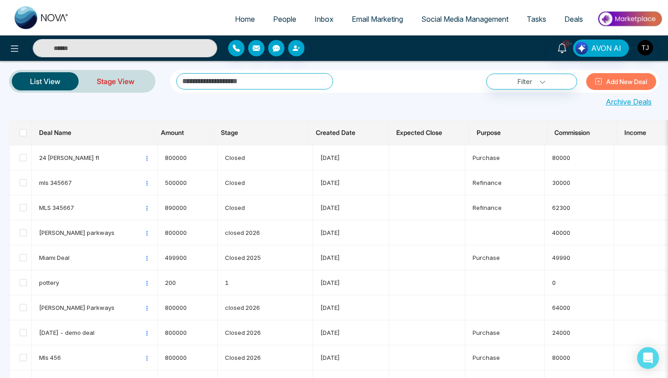
click at [124, 78] on link "Stage View" at bounding box center [116, 81] width 74 height 22
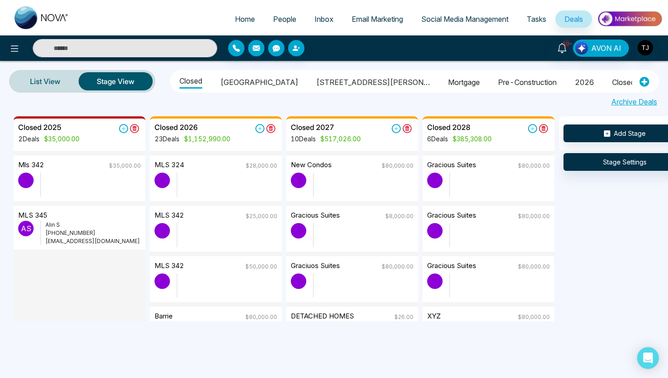
drag, startPoint x: 74, startPoint y: 267, endPoint x: 577, endPoint y: 1, distance: 568.7
click at [608, 49] on span "AVON AI" at bounding box center [606, 48] width 30 height 11
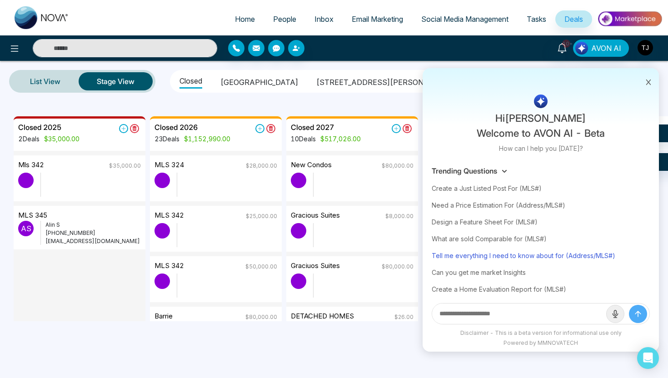
click at [491, 257] on div "Tell me everything I need to know about for (Address/MLS#)" at bounding box center [540, 255] width 218 height 17
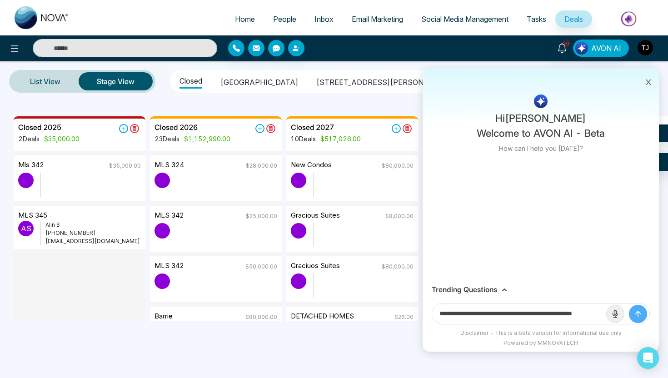
scroll to position [0, 22]
drag, startPoint x: 571, startPoint y: 310, endPoint x: 605, endPoint y: 313, distance: 34.7
click at [606, 313] on form "**********" at bounding box center [540, 313] width 218 height 21
paste input "**********"
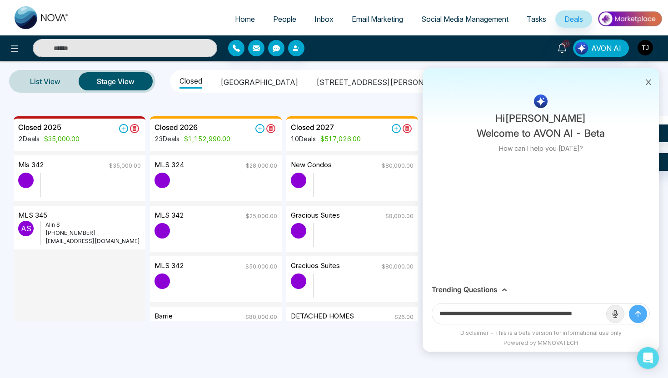
scroll to position [0, 21]
drag, startPoint x: 552, startPoint y: 312, endPoint x: 589, endPoint y: 314, distance: 36.9
click at [589, 314] on input "**********" at bounding box center [519, 313] width 174 height 20
paste input "**********"
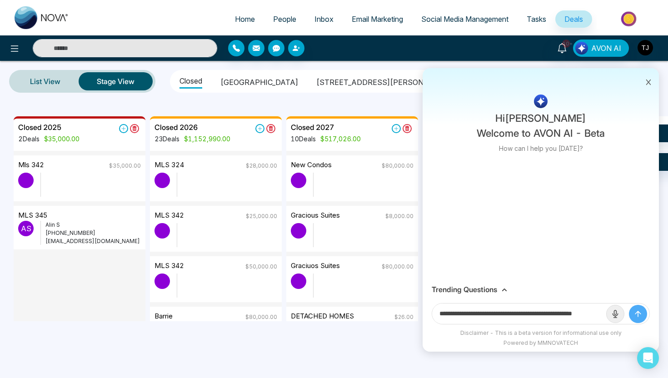
drag, startPoint x: 571, startPoint y: 312, endPoint x: 605, endPoint y: 312, distance: 34.1
click at [605, 312] on form "**********" at bounding box center [540, 313] width 218 height 21
paste input "text"
type input "**********"
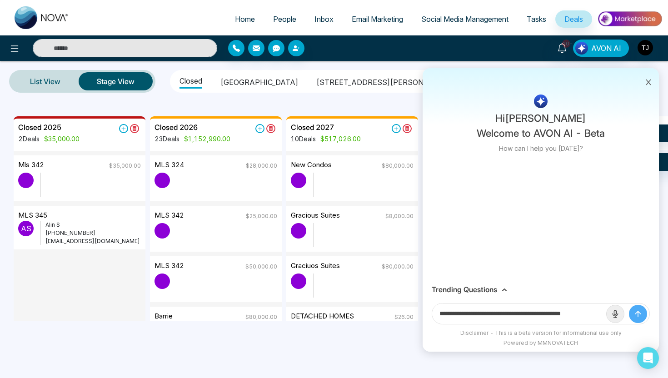
click at [629, 305] on button "submit" at bounding box center [638, 314] width 18 height 18
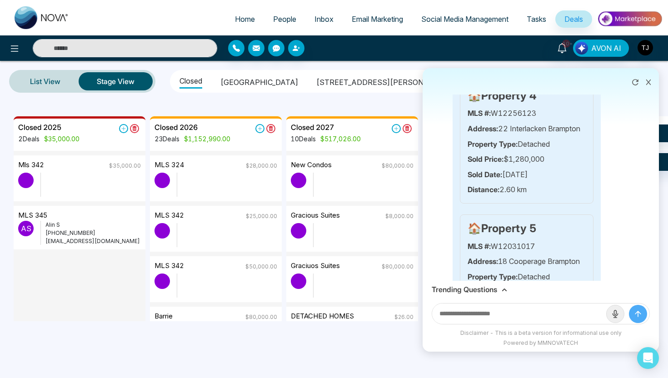
scroll to position [982, 0]
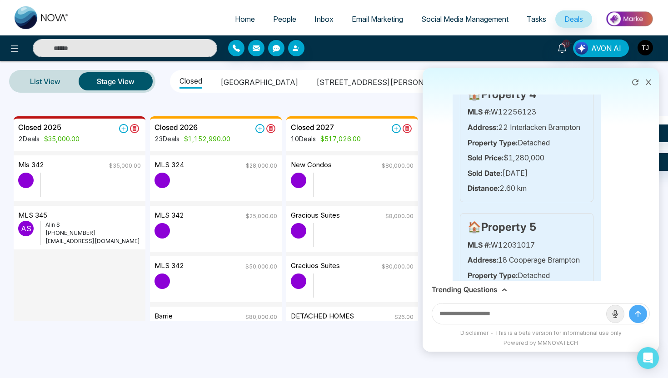
click at [475, 293] on h3 "Trending Questions" at bounding box center [463, 289] width 65 height 9
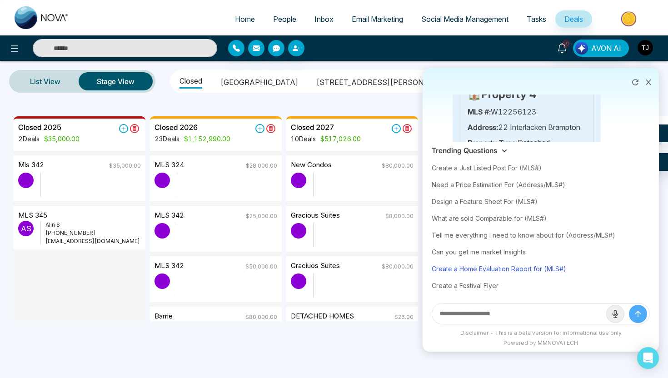
click at [500, 272] on div "Create a Home Evaluation Report for (MLS#)" at bounding box center [540, 268] width 218 height 17
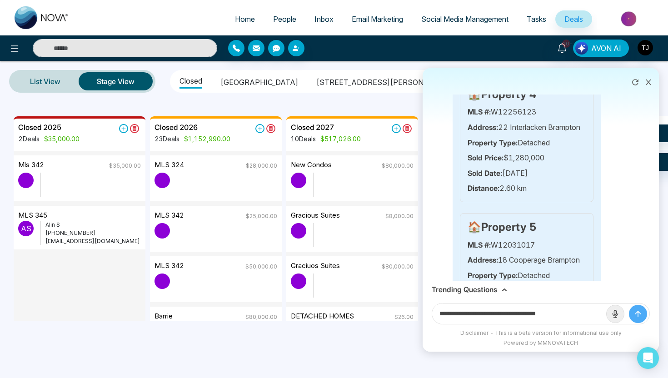
drag, startPoint x: 552, startPoint y: 312, endPoint x: 592, endPoint y: 313, distance: 40.4
click at [592, 313] on input "**********" at bounding box center [519, 313] width 174 height 20
paste input "**********"
type input "**********"
click at [629, 305] on button "submit" at bounding box center [638, 314] width 18 height 18
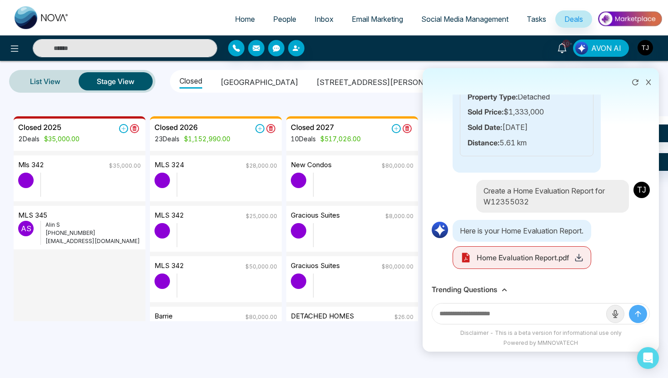
scroll to position [3241, 0]
click at [583, 259] on icon at bounding box center [578, 257] width 9 height 9
click at [648, 80] on icon at bounding box center [648, 82] width 6 height 6
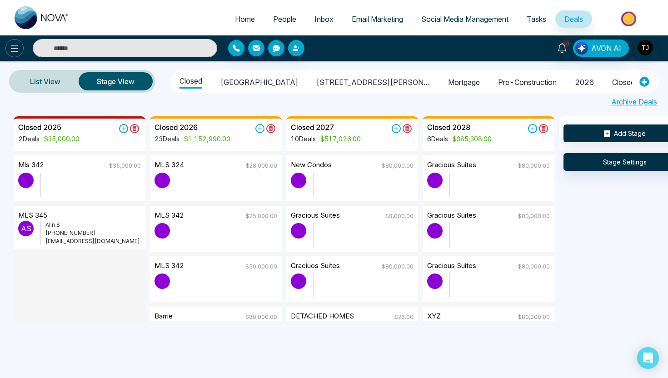
click at [14, 53] on icon at bounding box center [14, 48] width 11 height 11
